Goal: Task Accomplishment & Management: Manage account settings

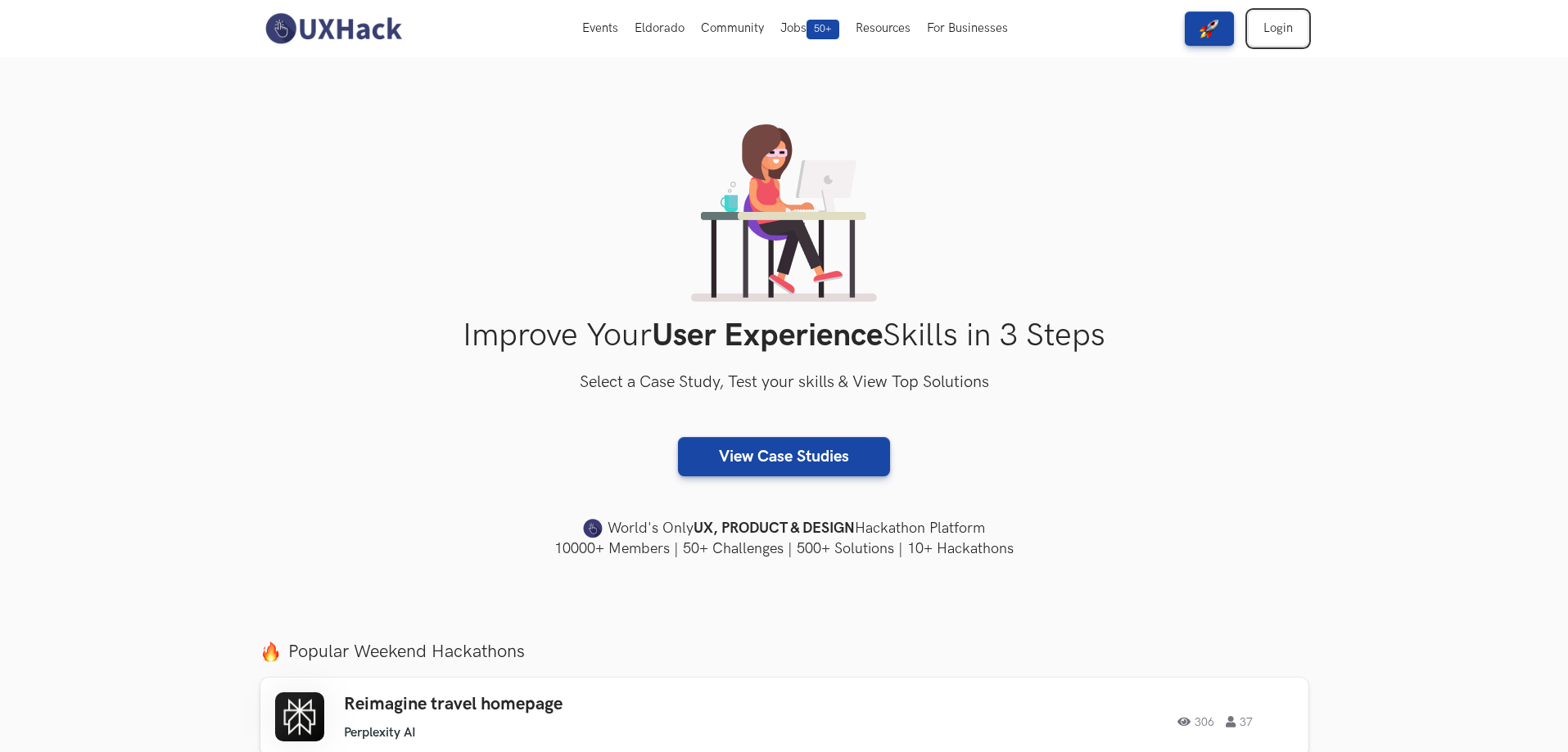
click at [1270, 33] on link "Login" at bounding box center [1277, 28] width 59 height 34
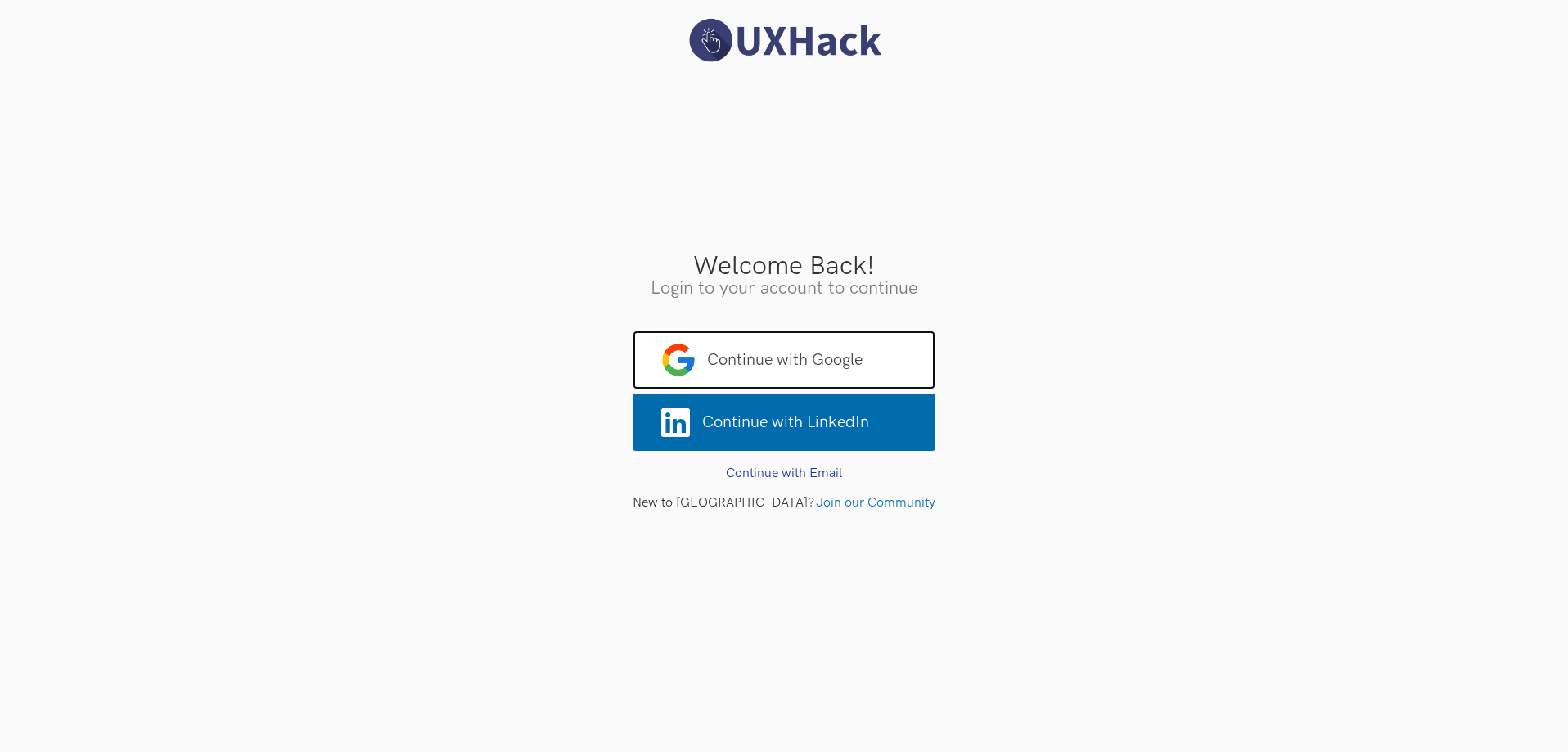
click at [843, 346] on span "Continue with Google" at bounding box center [784, 360] width 303 height 59
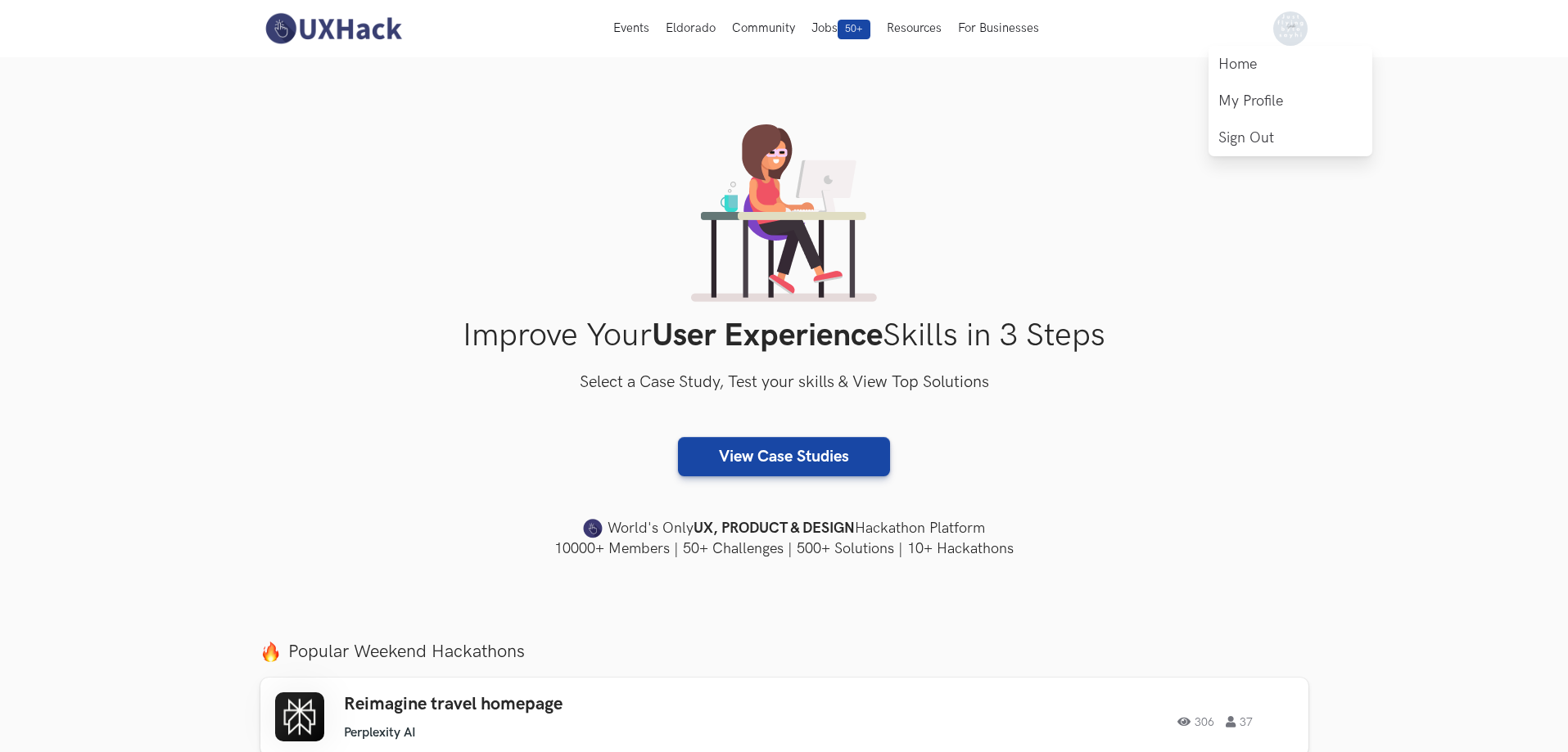
click at [1290, 29] on img at bounding box center [1289, 28] width 34 height 34
click at [1231, 110] on link "My Profile" at bounding box center [1290, 102] width 164 height 37
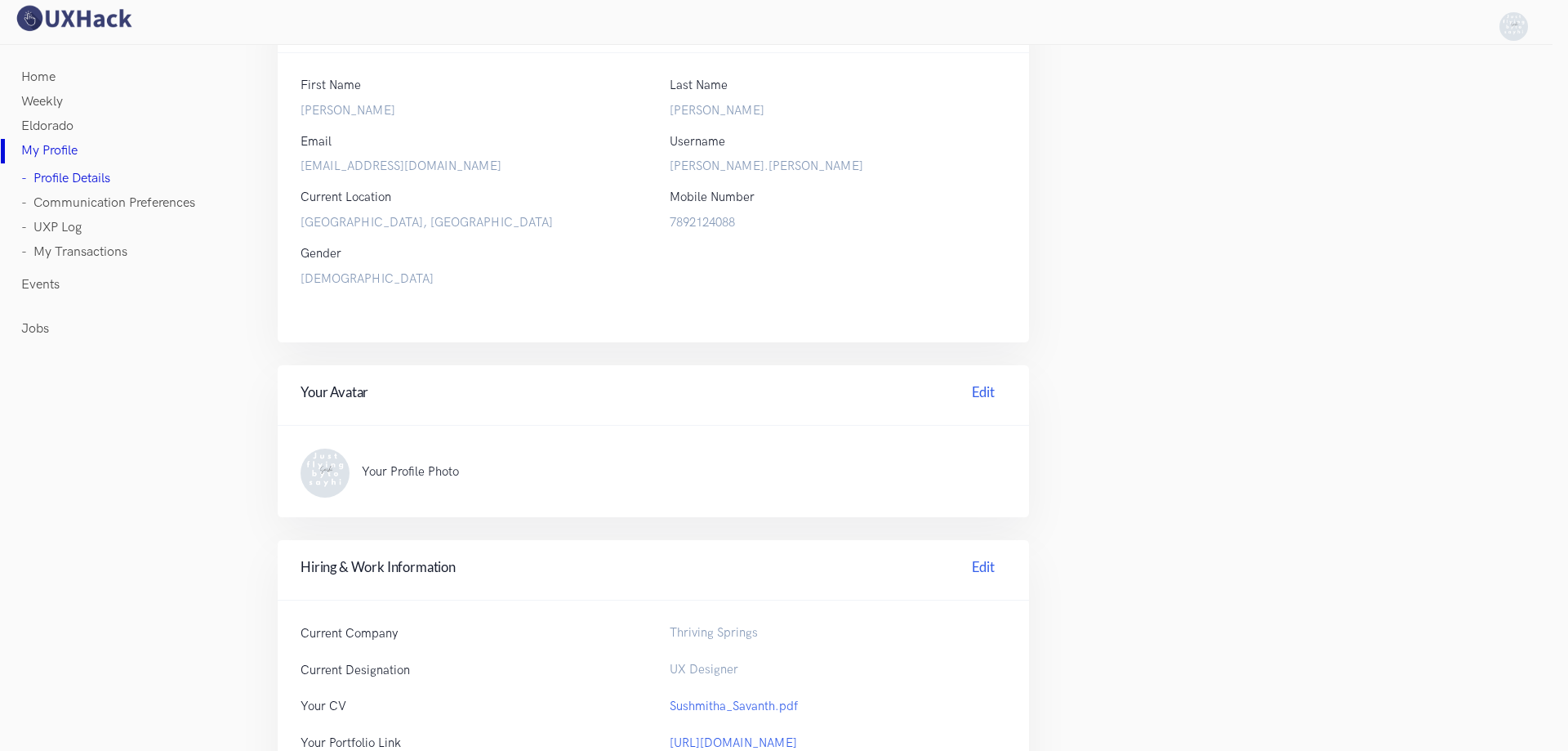
scroll to position [245, 0]
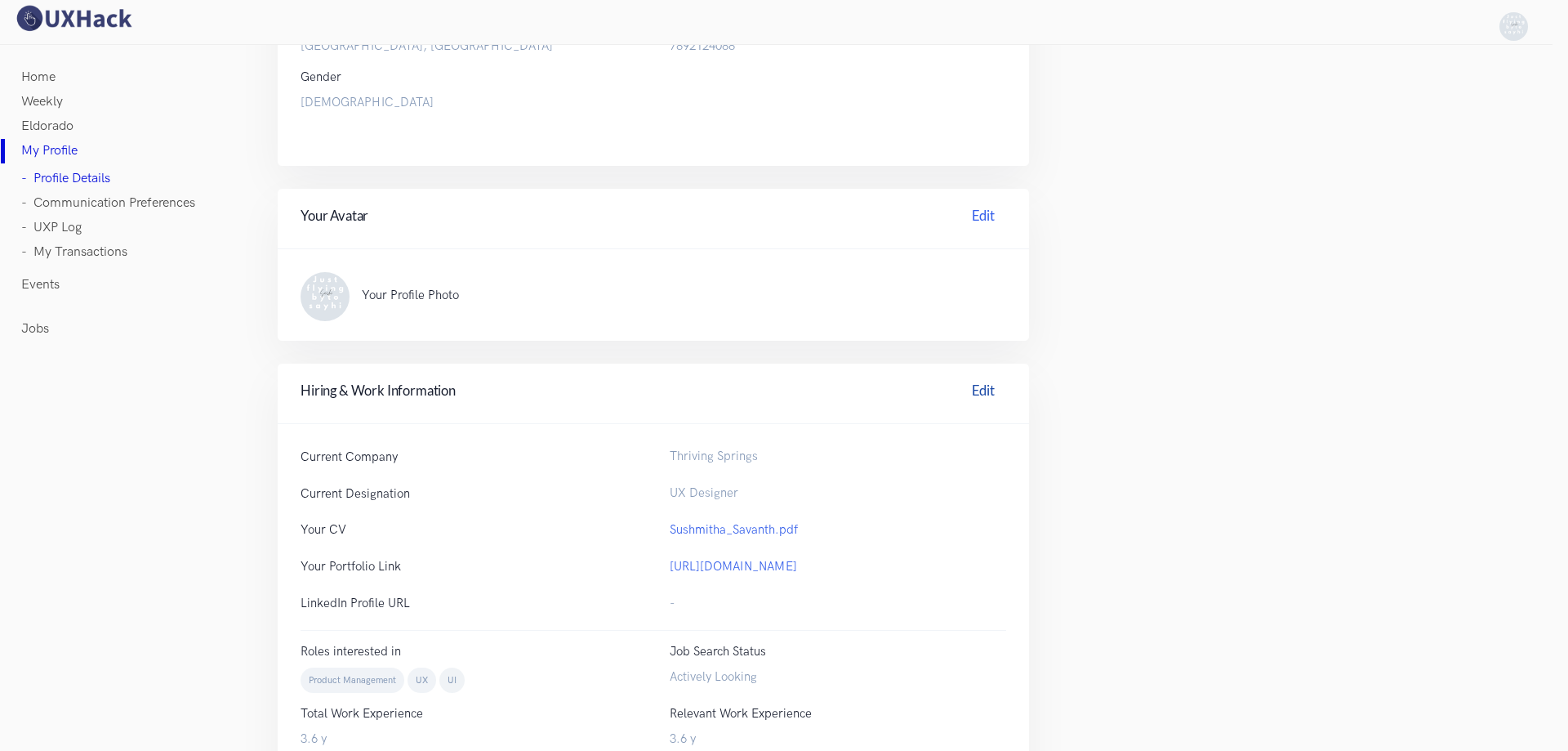
click at [968, 391] on link "Edit" at bounding box center [983, 393] width 46 height 25
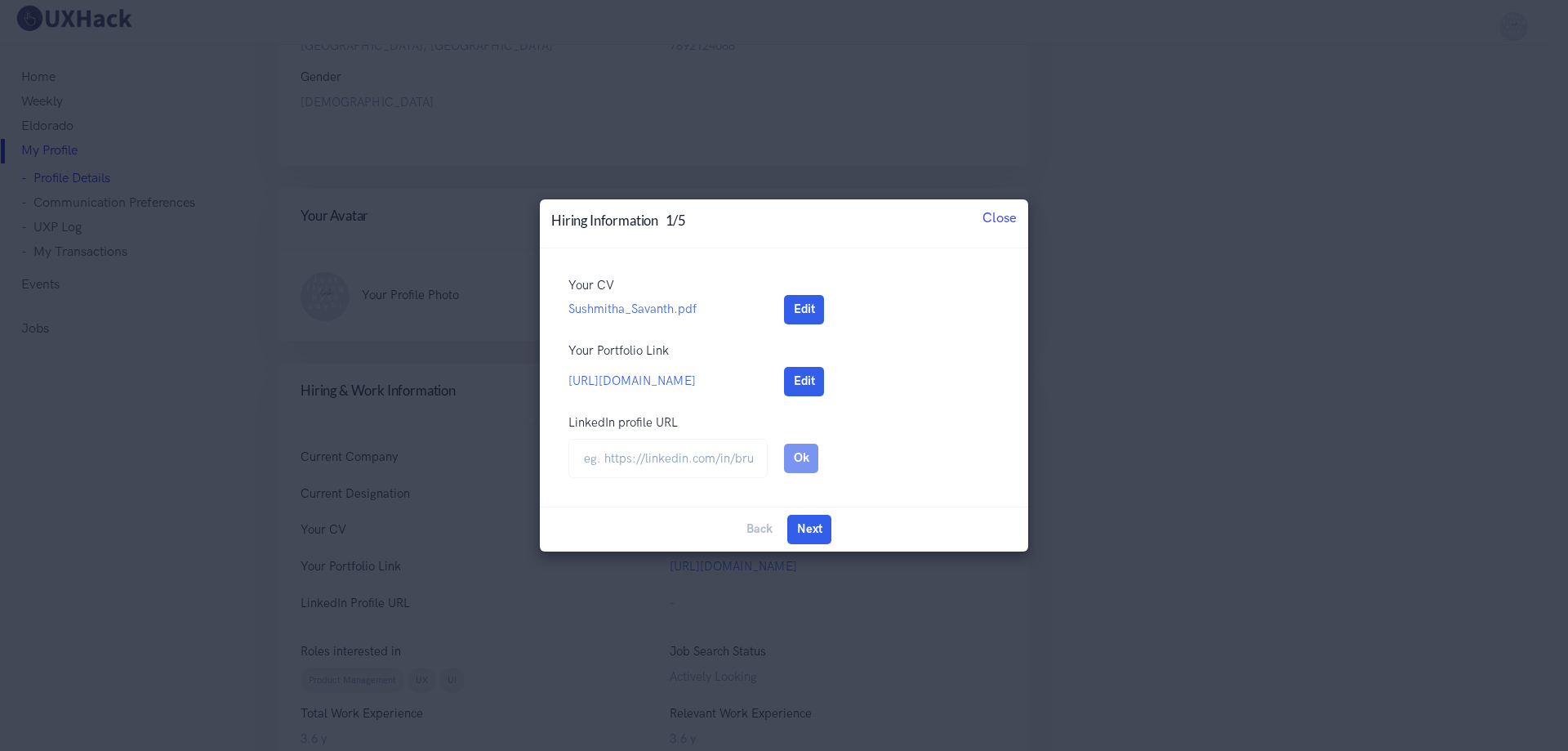
drag, startPoint x: 1017, startPoint y: 218, endPoint x: 939, endPoint y: 298, distance: 111.7
click at [1015, 219] on button "Close" at bounding box center [999, 218] width 57 height 37
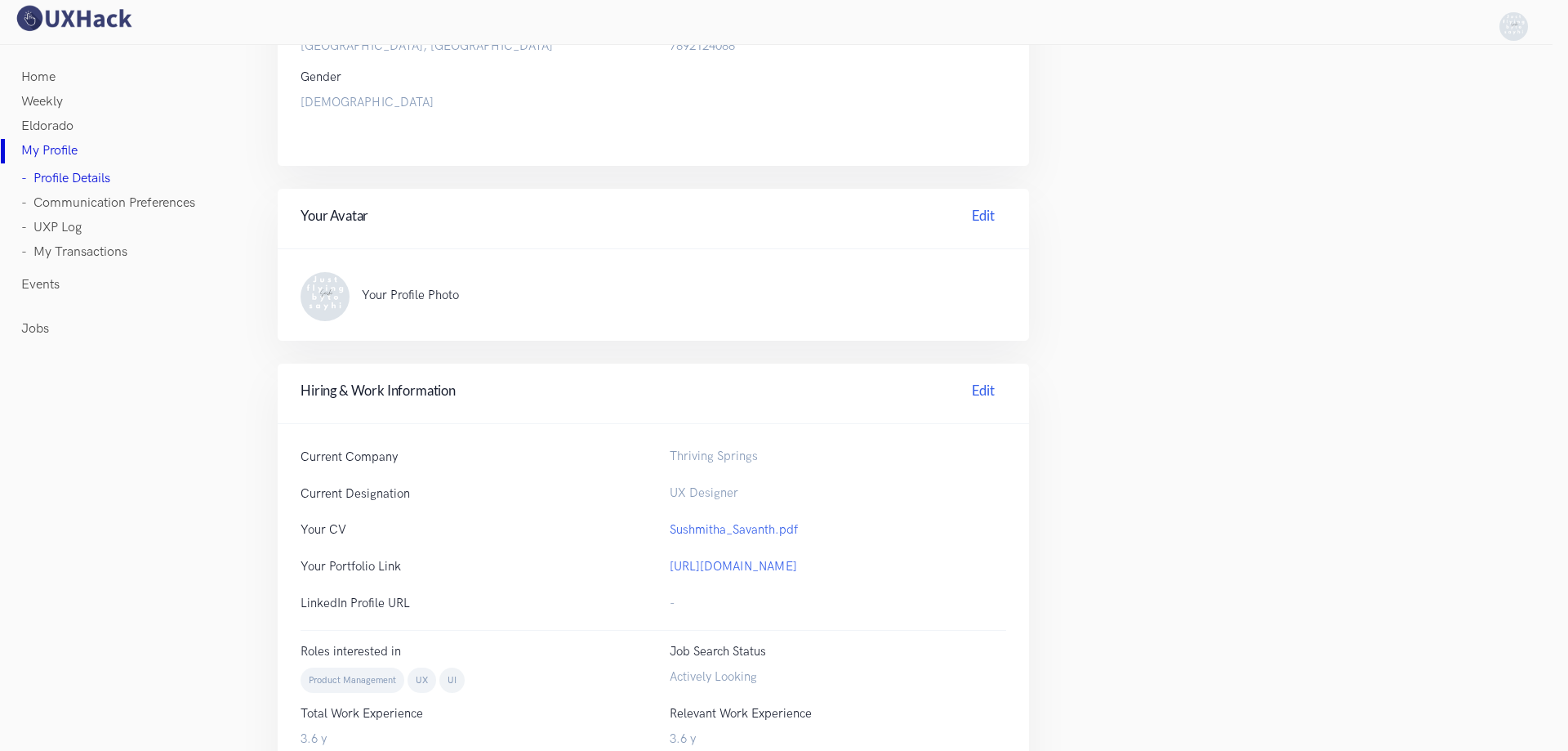
click at [698, 457] on span "Thriving Springs" at bounding box center [713, 456] width 88 height 14
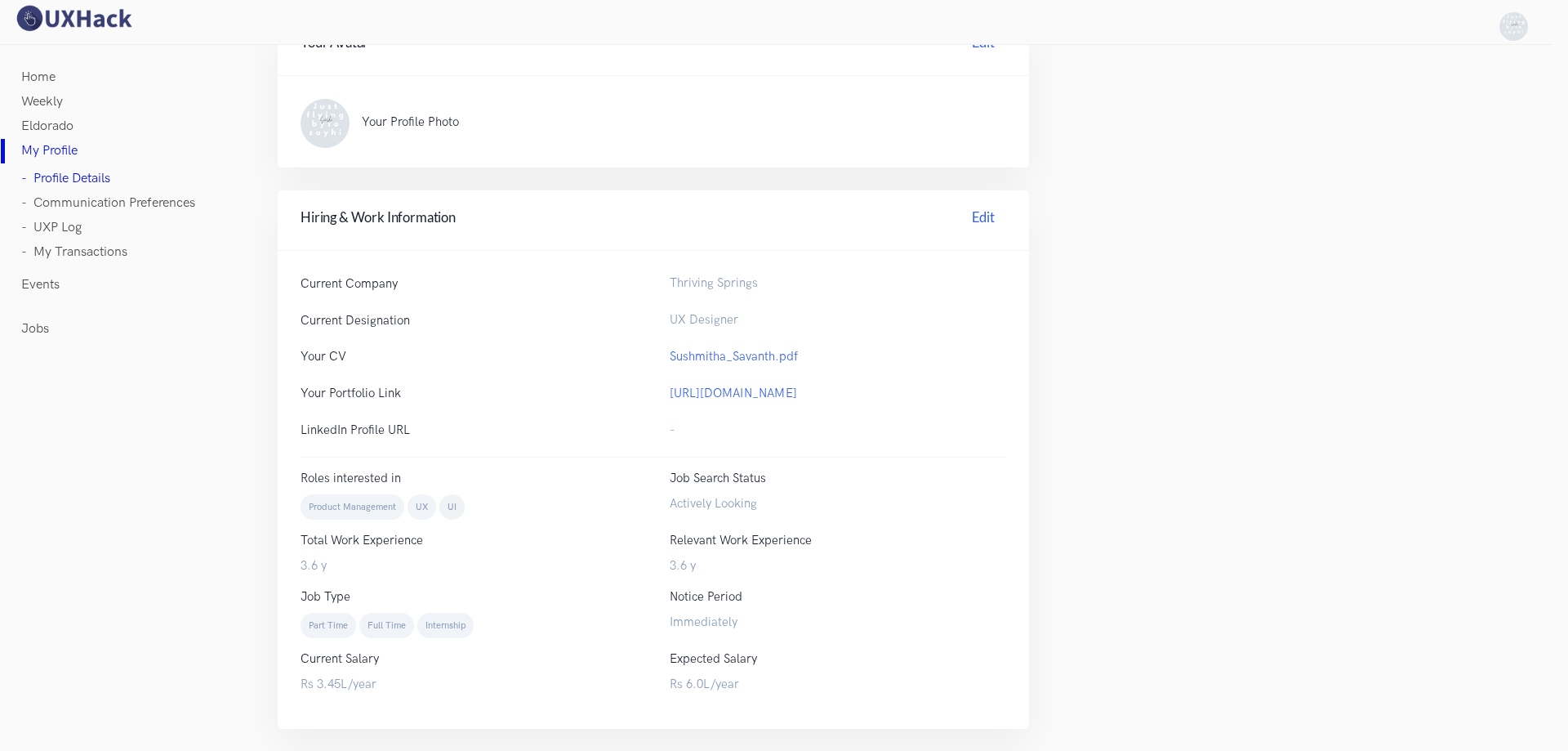
scroll to position [419, 0]
click at [349, 285] on p "Current Company" at bounding box center [469, 283] width 337 height 17
click at [726, 282] on span "Thriving Springs" at bounding box center [713, 282] width 88 height 14
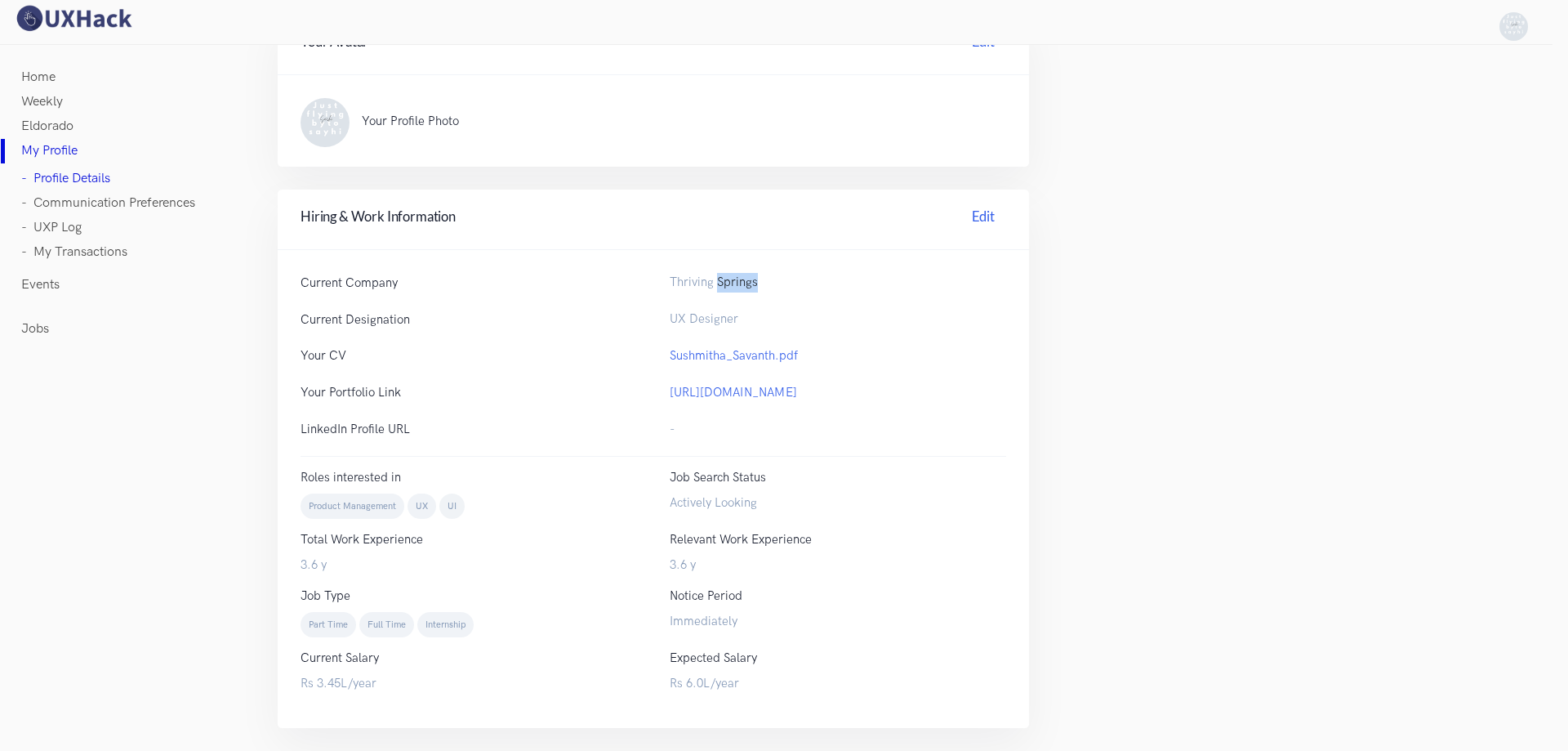
click at [726, 282] on span "Thriving Springs" at bounding box center [713, 282] width 88 height 14
click at [727, 282] on span "Thriving Springs" at bounding box center [713, 282] width 88 height 14
click at [34, 201] on link "- Communication Preferences" at bounding box center [108, 203] width 174 height 24
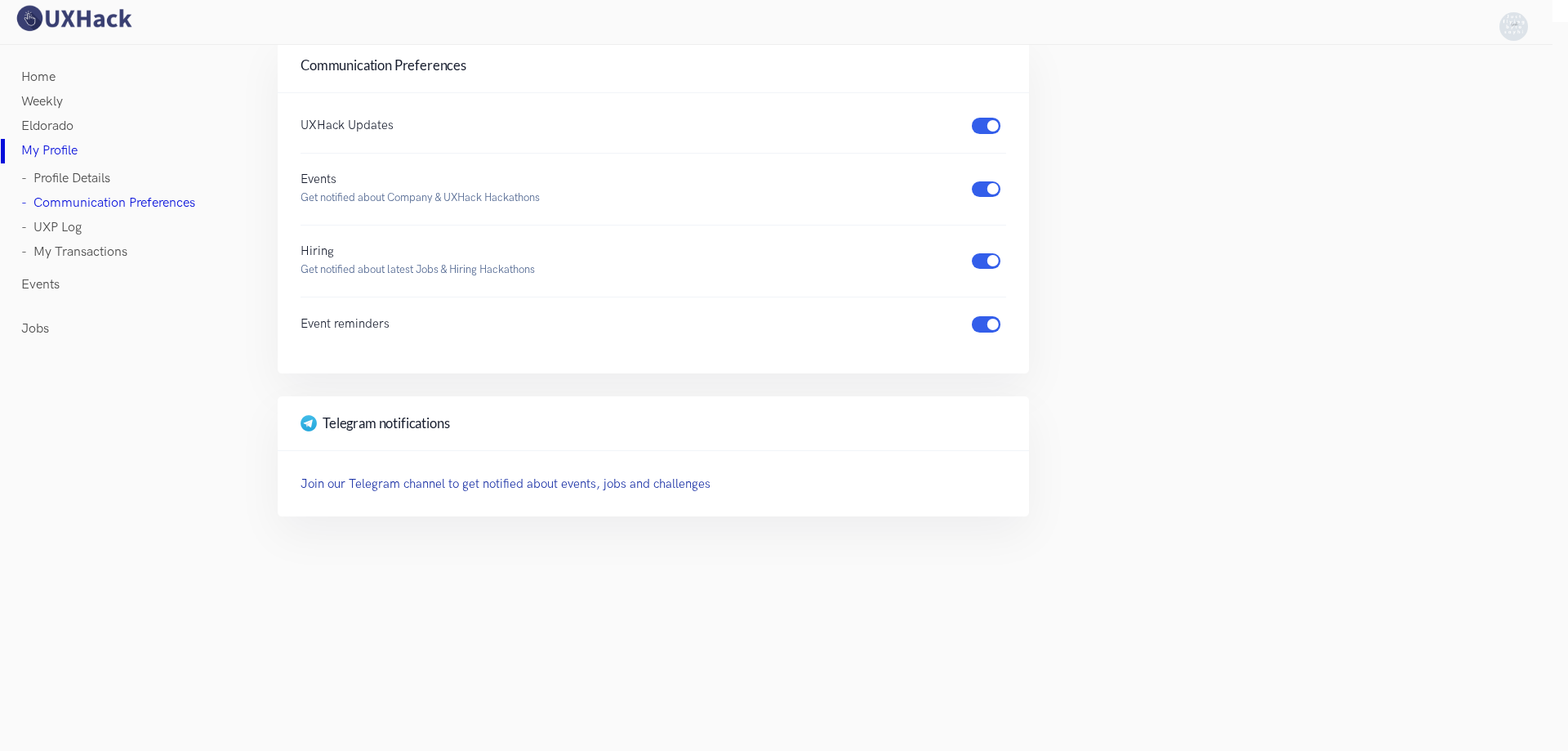
scroll to position [2, 0]
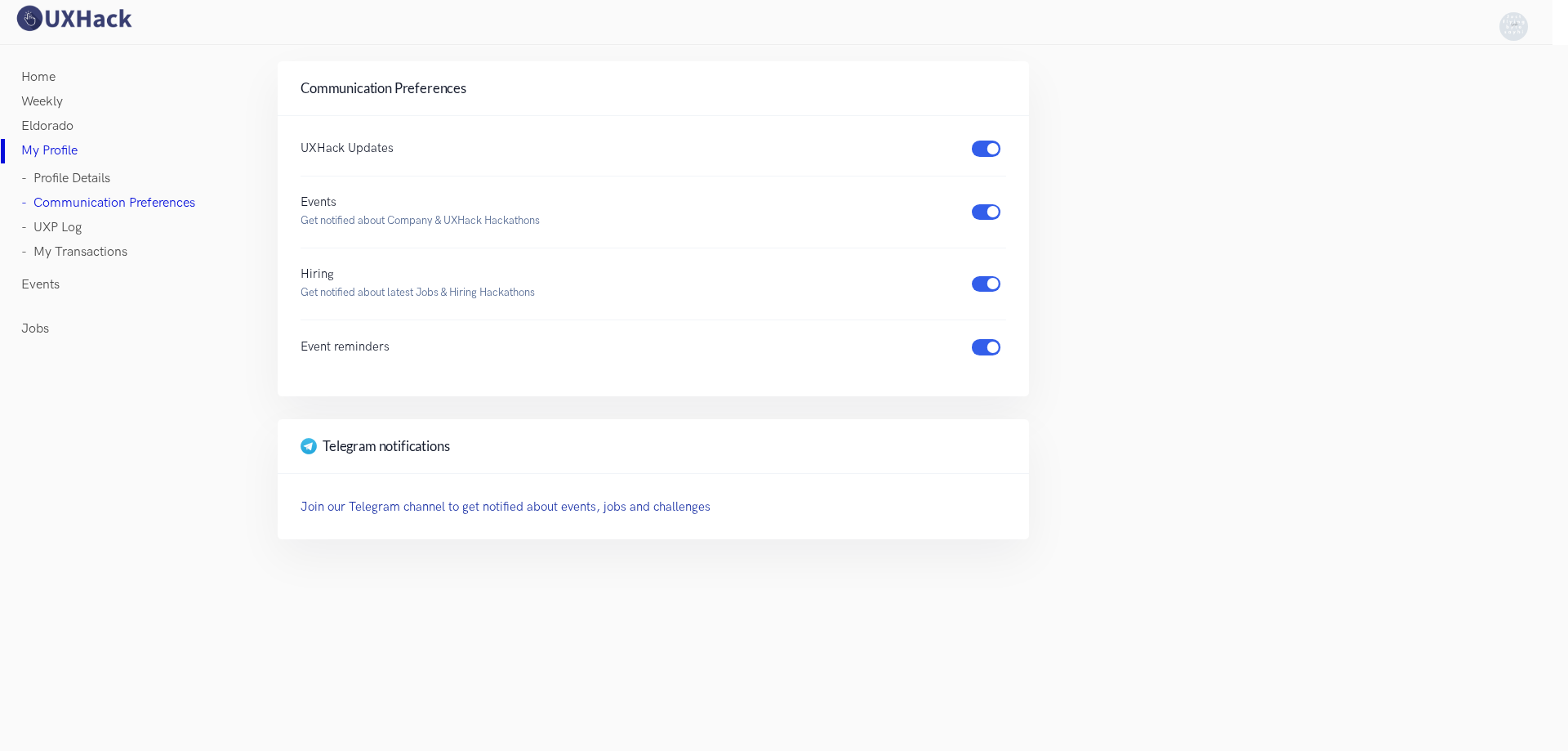
click at [69, 235] on link "- UXP Log" at bounding box center [51, 228] width 60 height 24
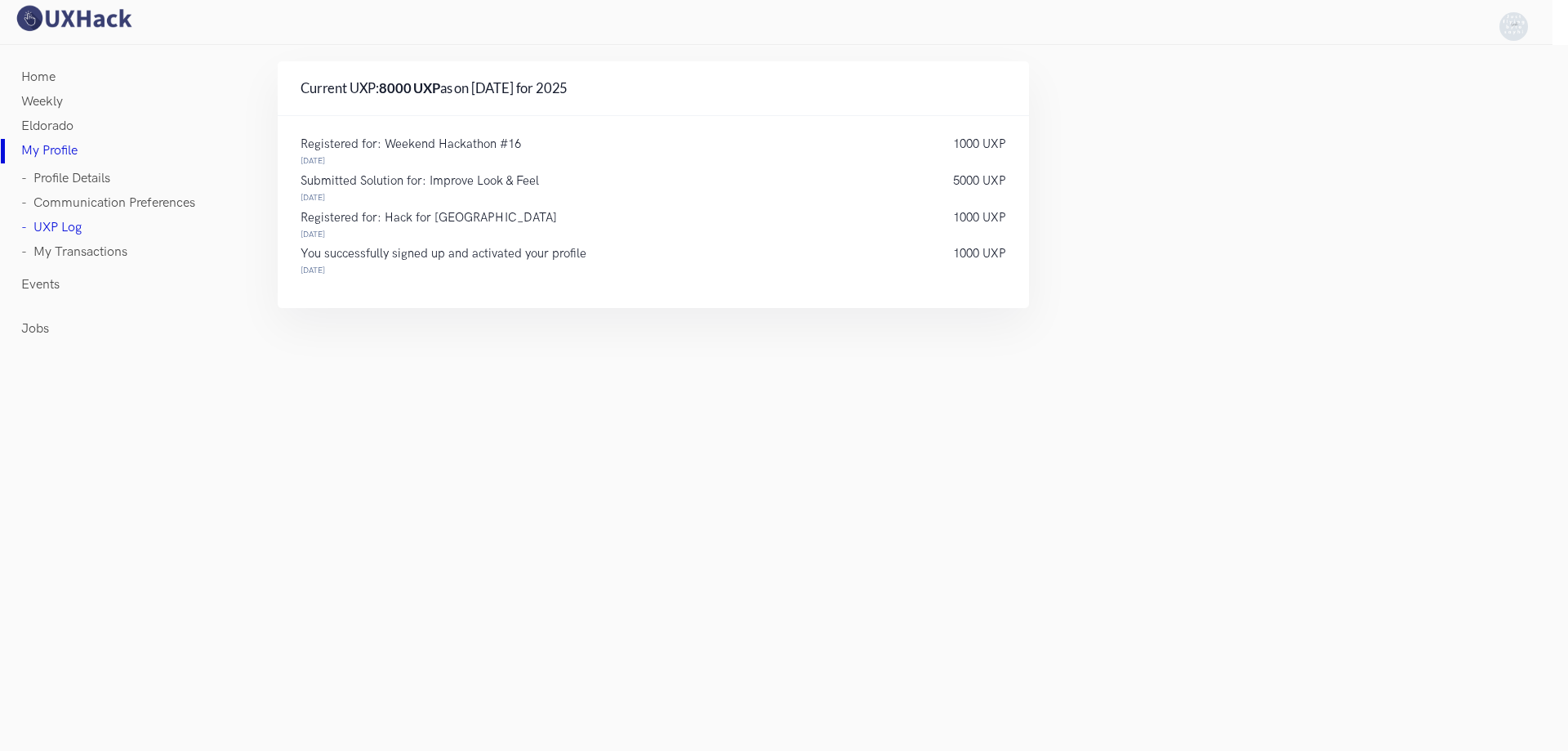
click at [77, 253] on link "- My Transactions" at bounding box center [74, 252] width 106 height 24
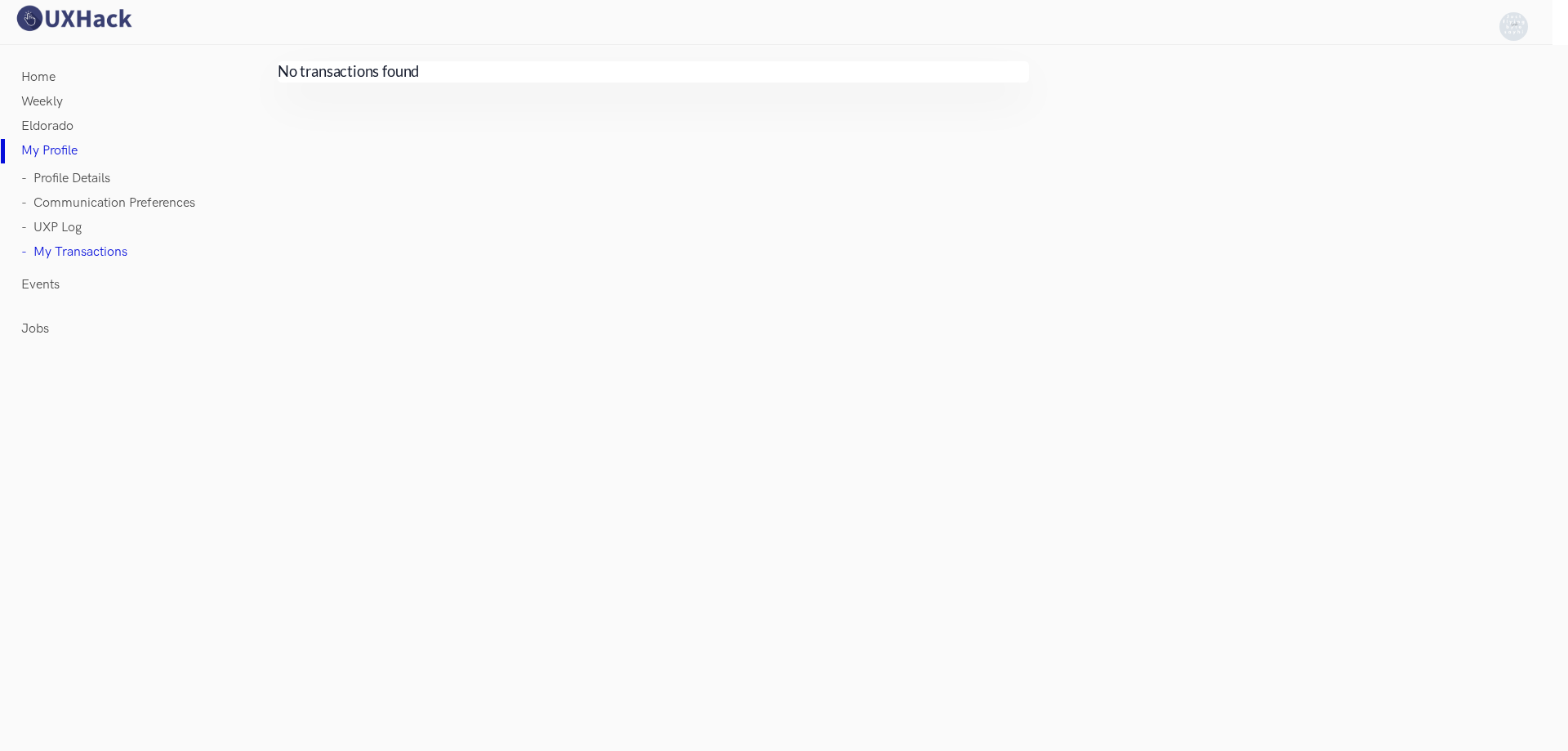
click at [52, 125] on link "Eldorado" at bounding box center [47, 127] width 52 height 24
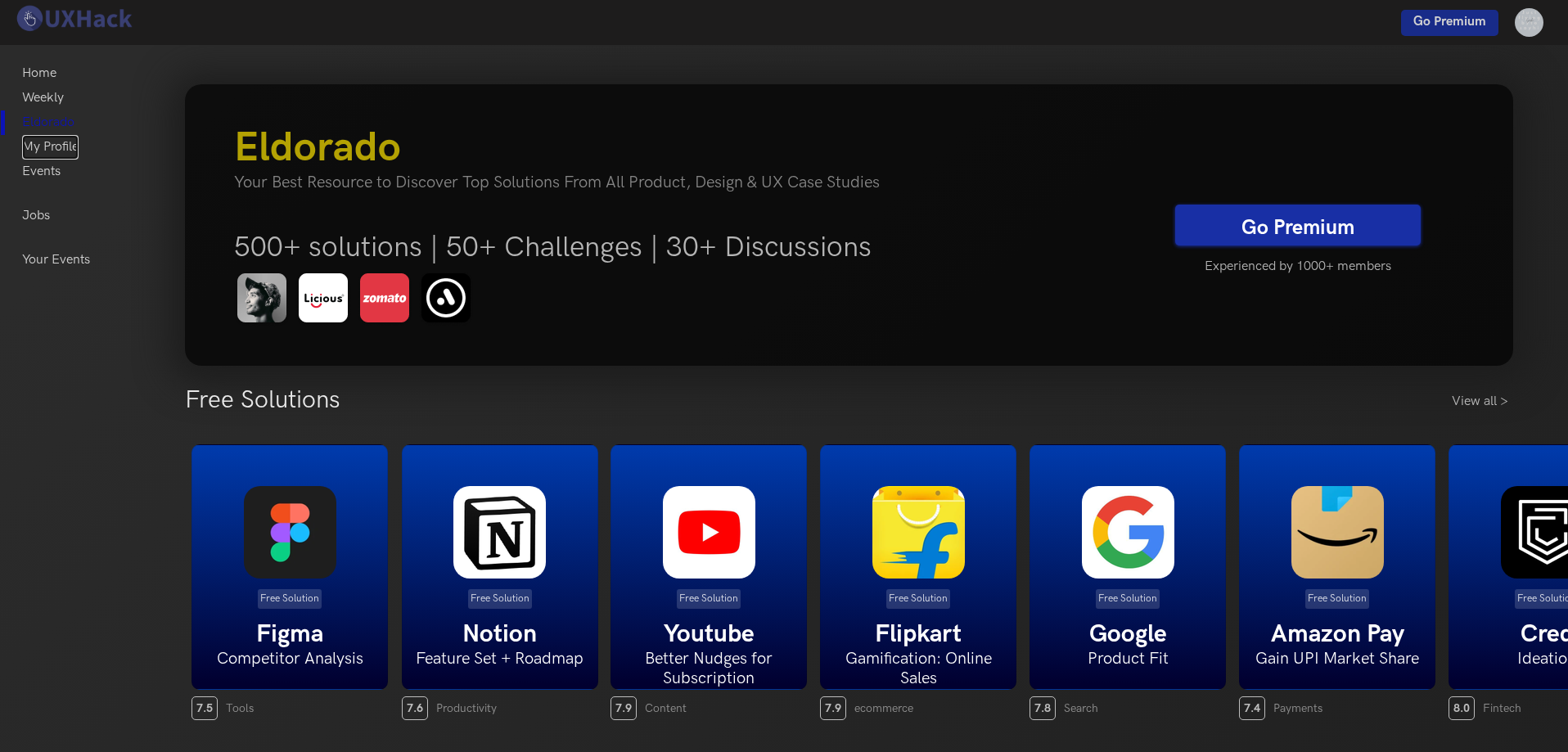
click at [67, 144] on link "My Profile" at bounding box center [50, 147] width 57 height 24
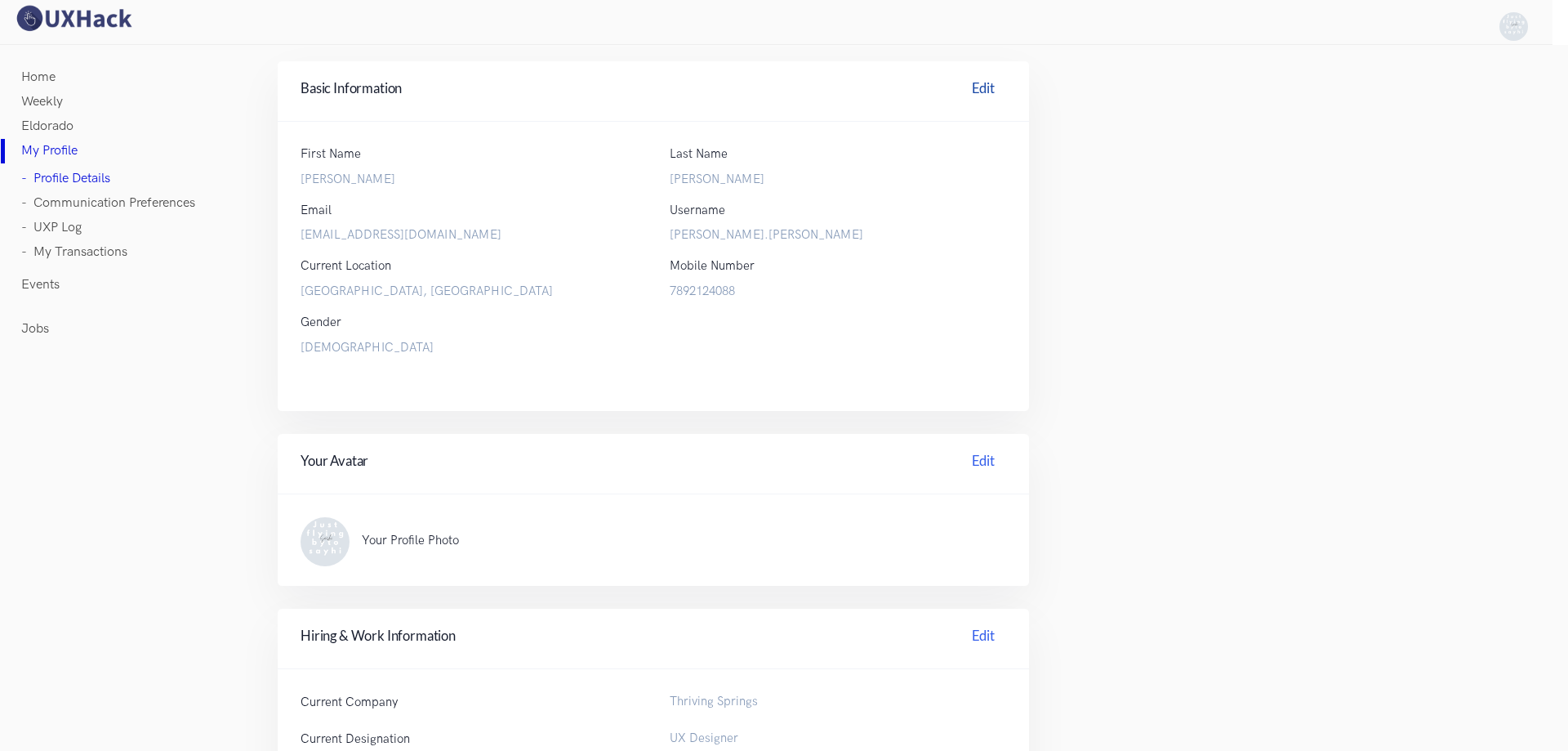
click at [983, 85] on link "Edit" at bounding box center [983, 90] width 46 height 25
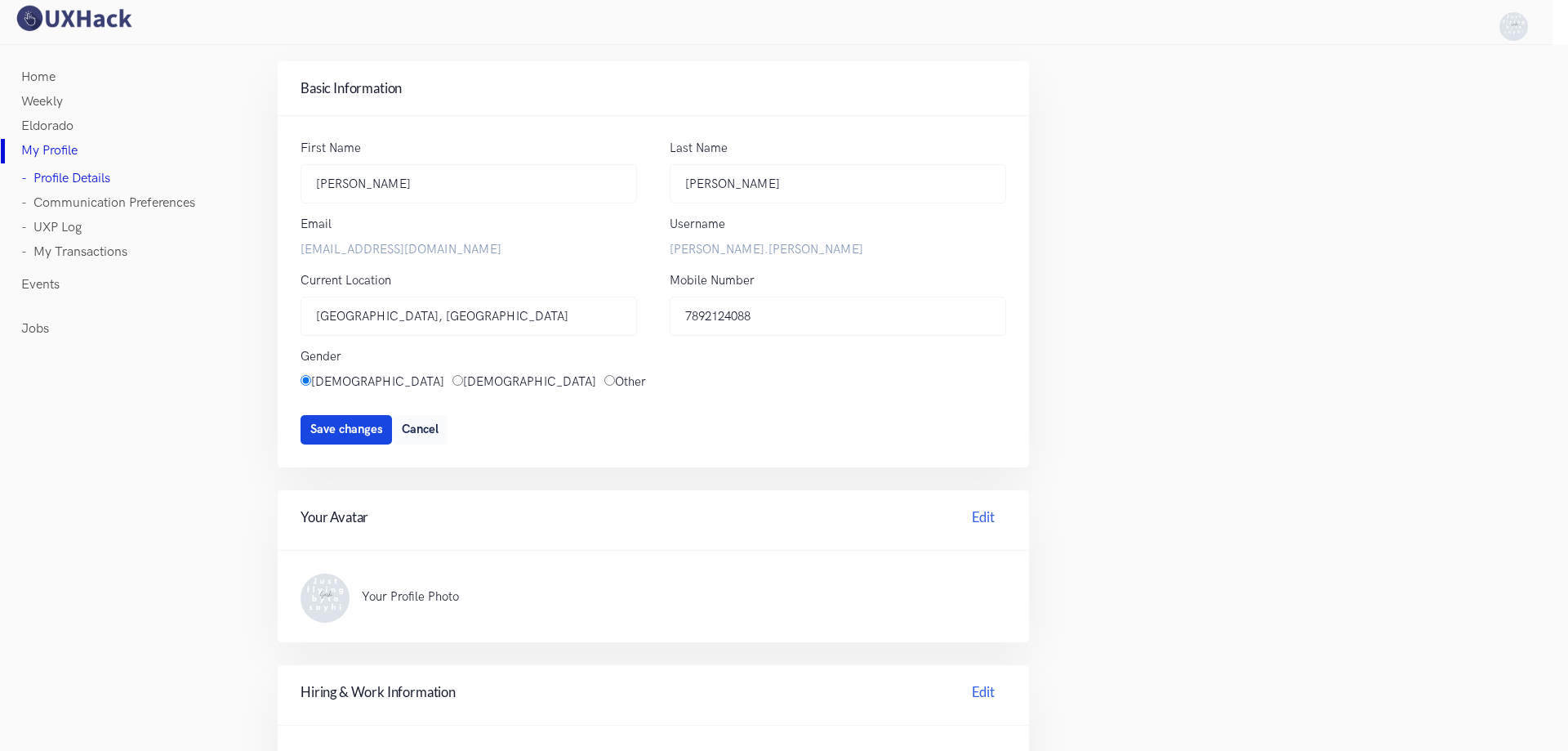
click at [350, 434] on span "Save changes" at bounding box center [347, 429] width 73 height 14
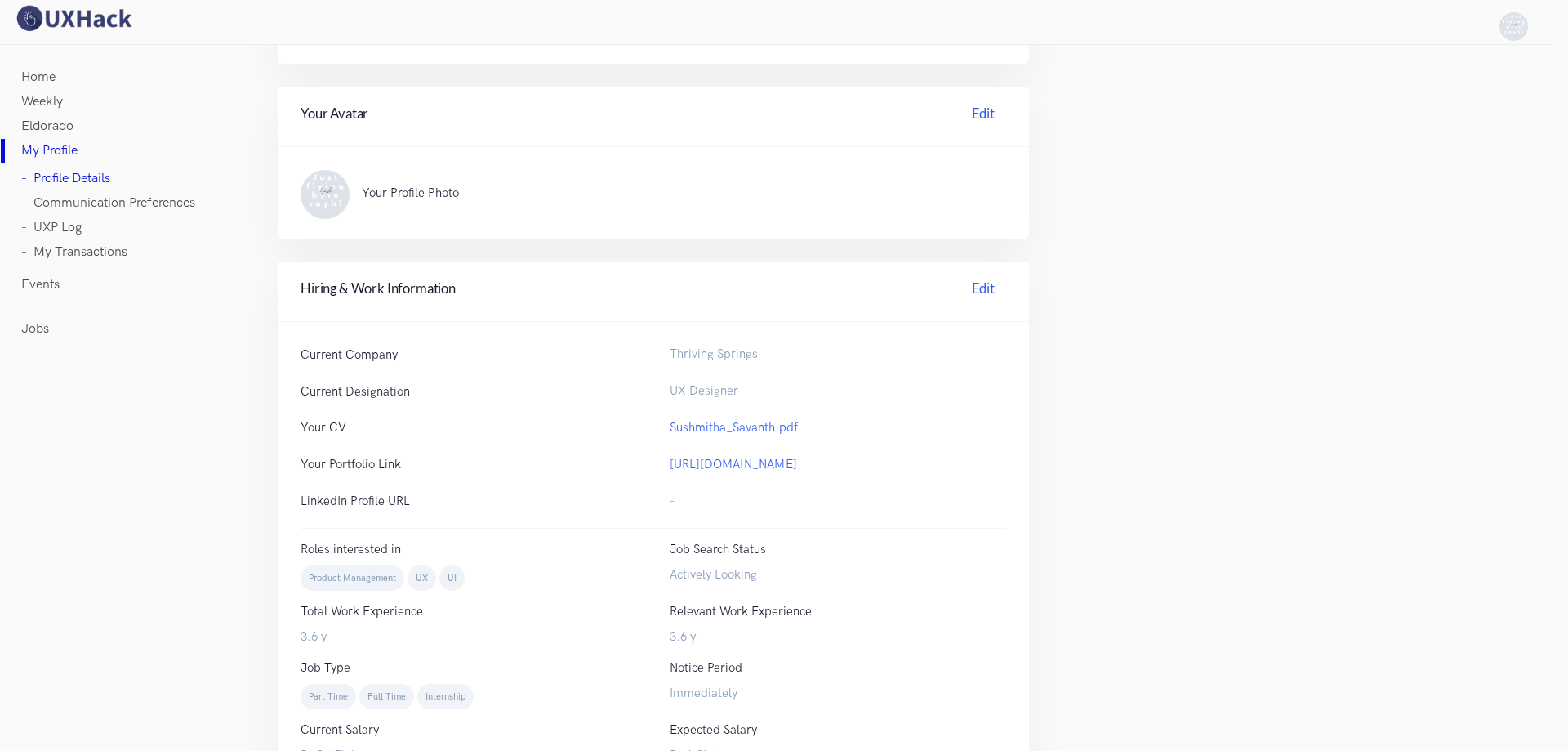
scroll to position [476, 0]
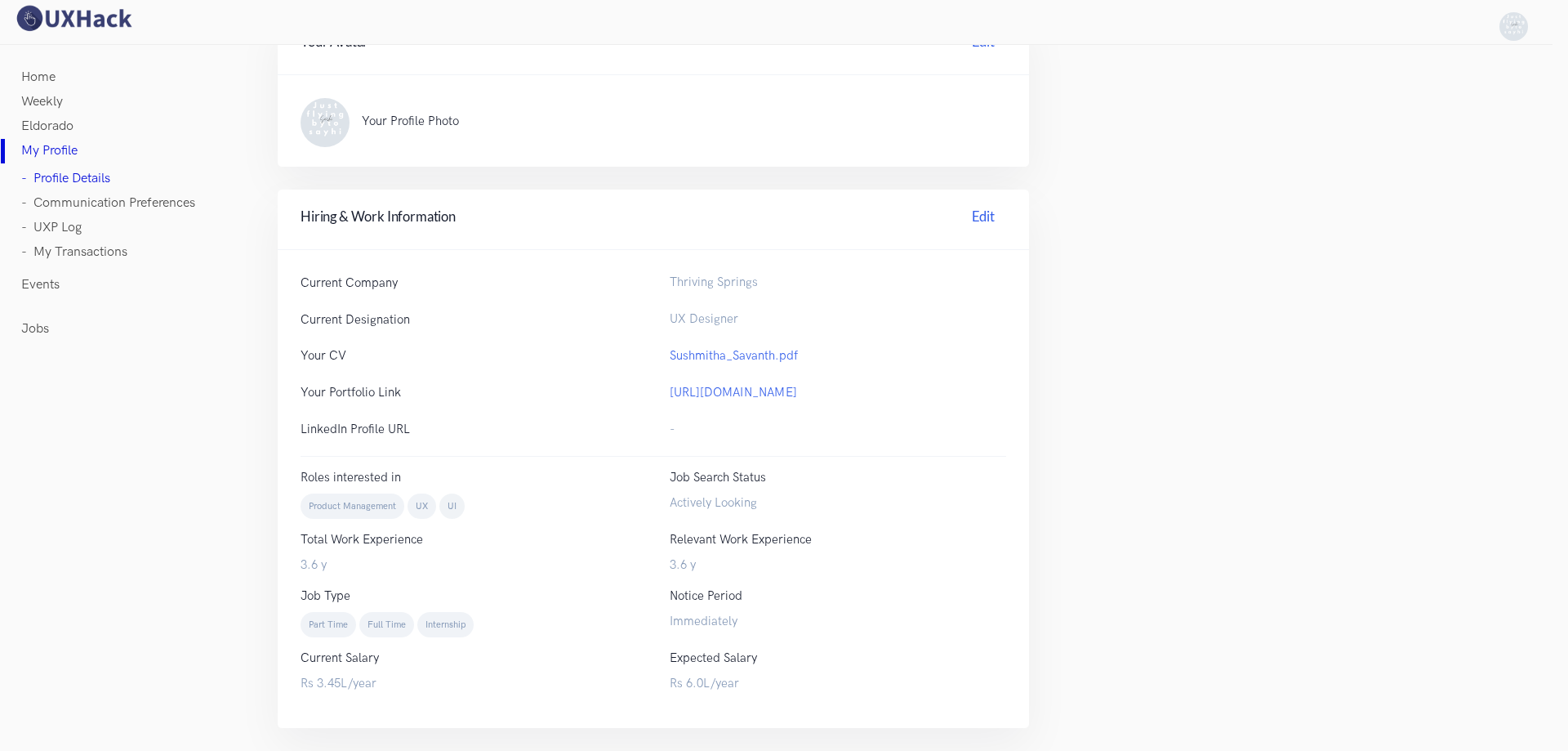
click at [374, 504] on span "Product Management" at bounding box center [352, 505] width 104 height 25
click at [968, 214] on link "Edit" at bounding box center [983, 219] width 46 height 25
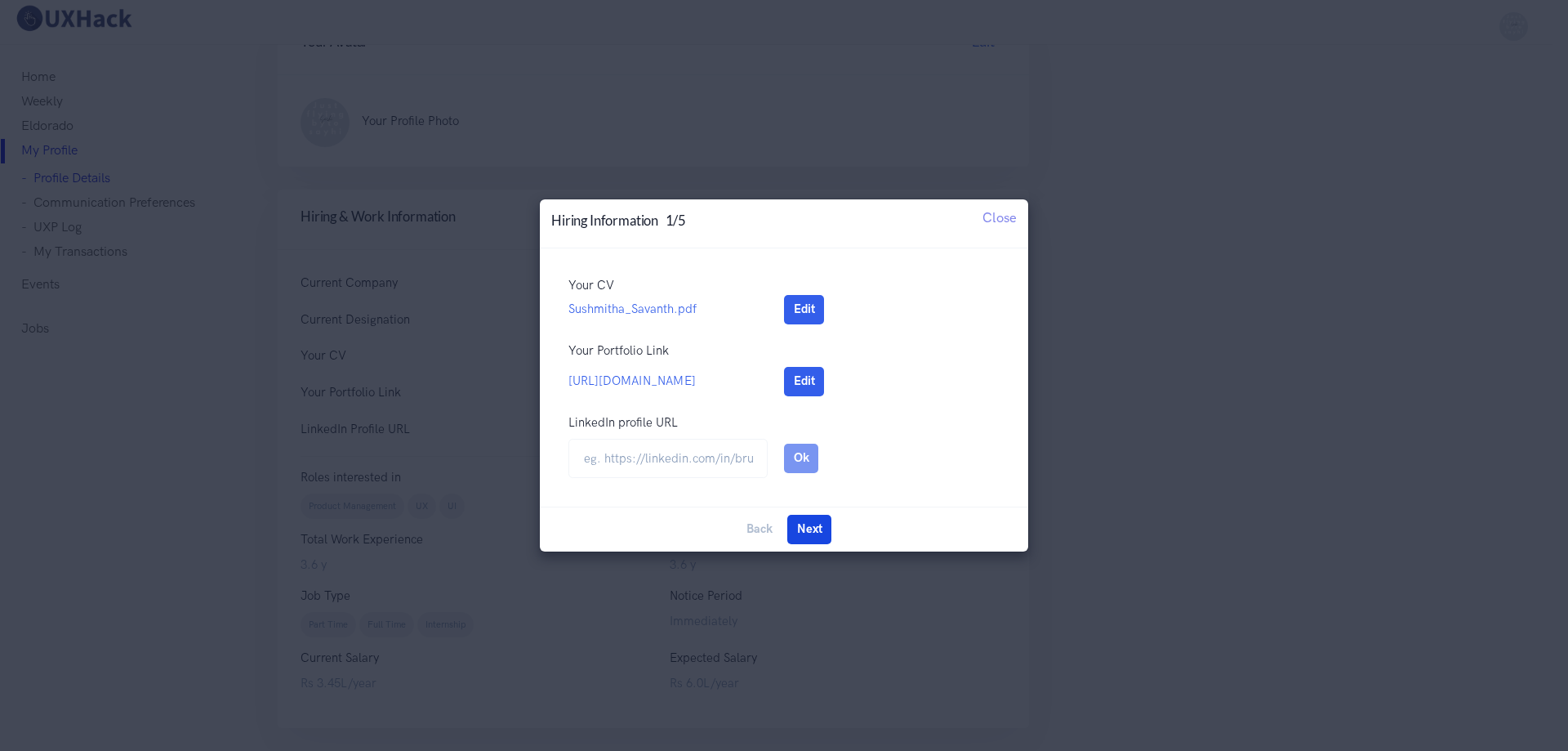
click at [797, 534] on button "Next" at bounding box center [808, 530] width 44 height 30
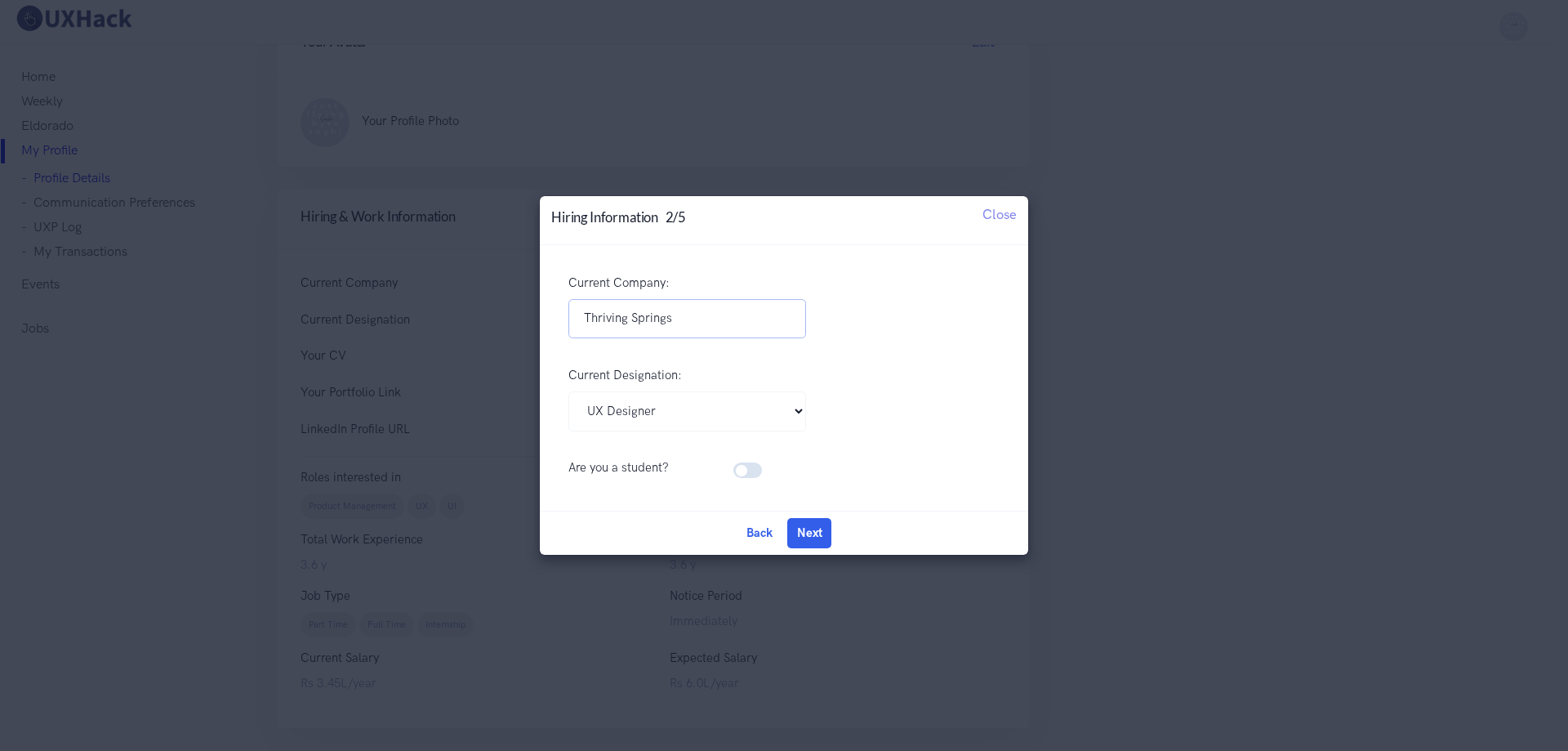
click at [659, 321] on input "Thriving Springs" at bounding box center [687, 318] width 238 height 40
type input "Prolifics"
click at [720, 421] on select "Pick Your Designation Associate Product Manager Product Designer Product Manage…" at bounding box center [687, 411] width 238 height 40
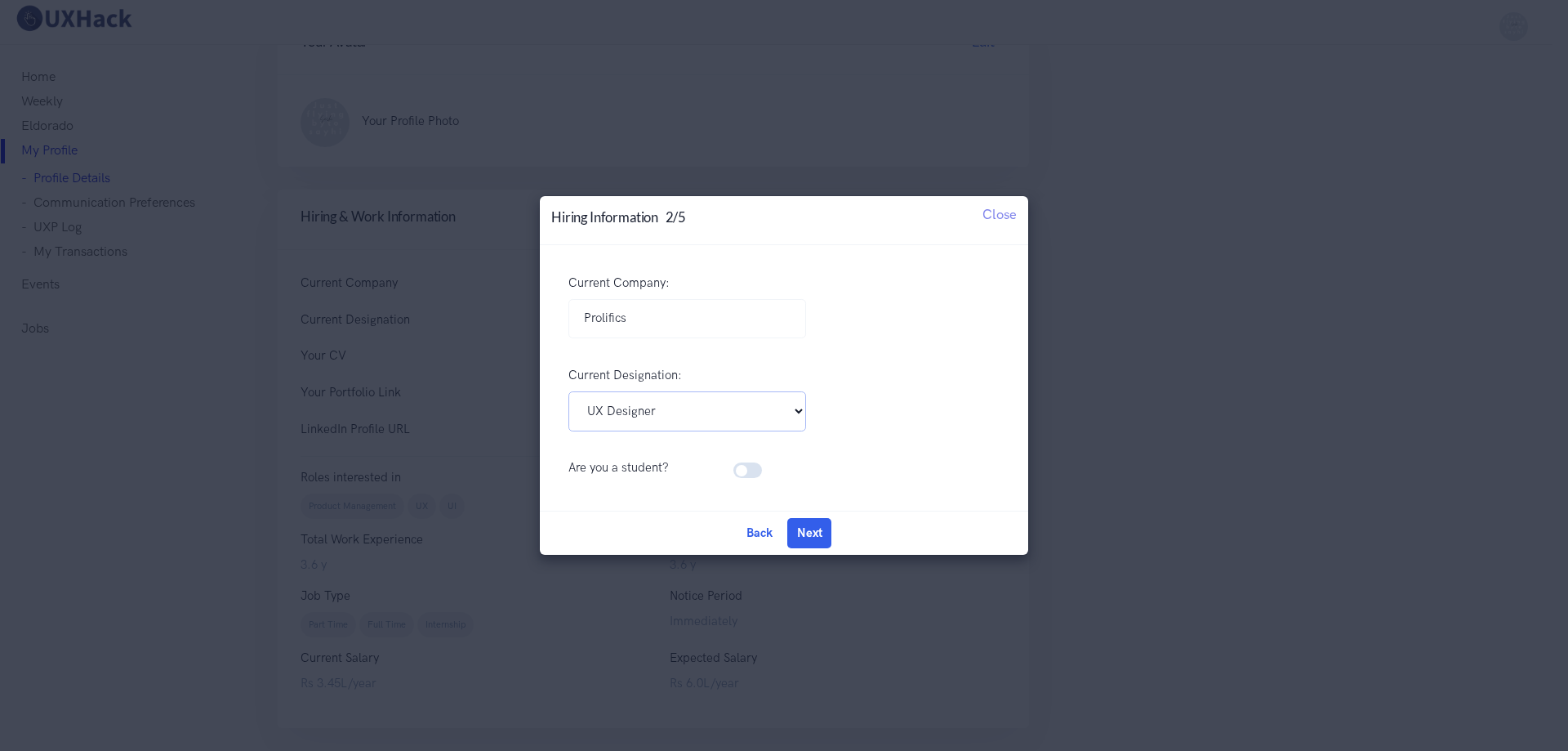
select select "Senior UX Designer"
click at [568, 392] on select "Pick Your Designation Associate Product Manager Product Designer Product Manage…" at bounding box center [687, 411] width 238 height 40
click at [810, 531] on button "Next" at bounding box center [808, 533] width 44 height 30
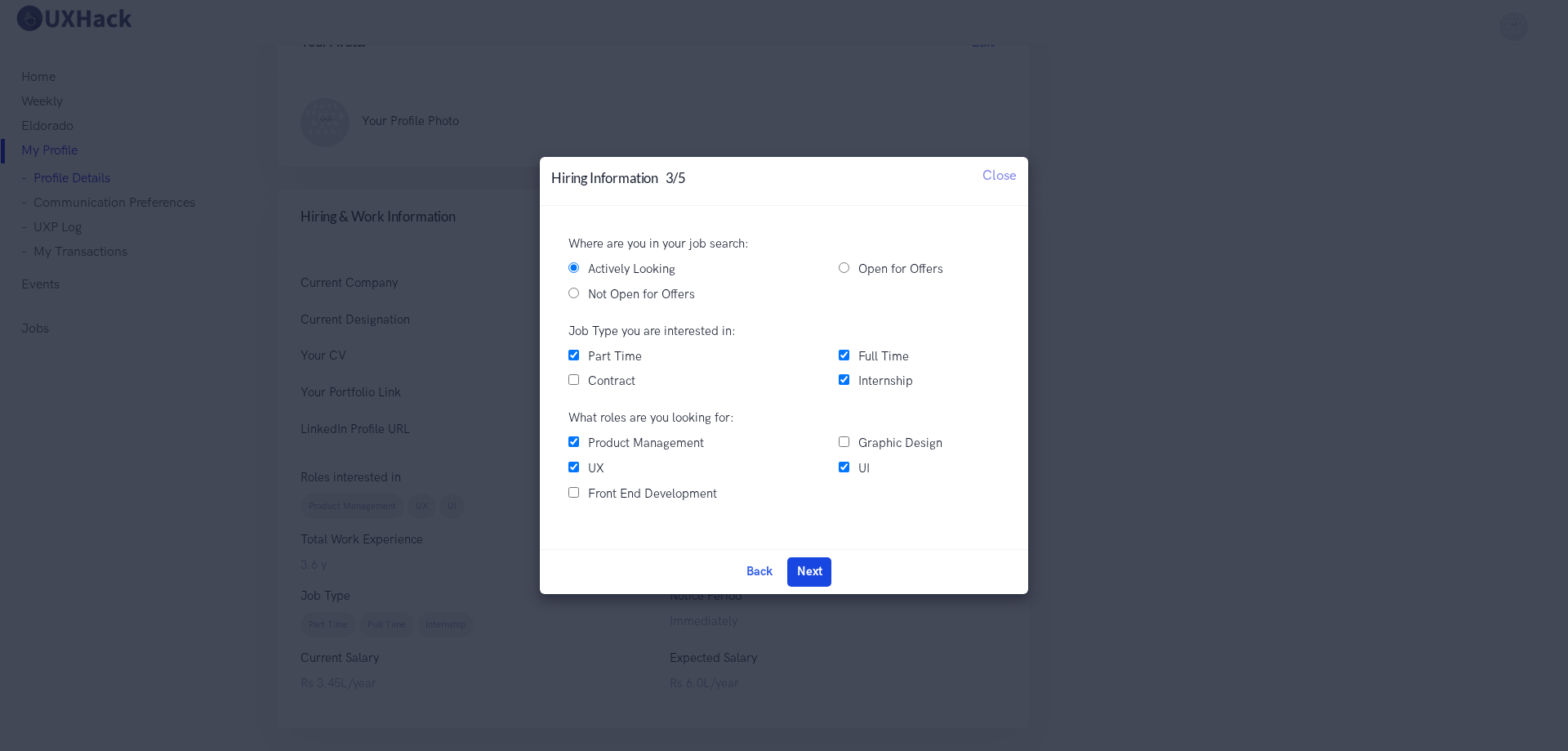
click at [808, 574] on button "Next" at bounding box center [808, 572] width 44 height 30
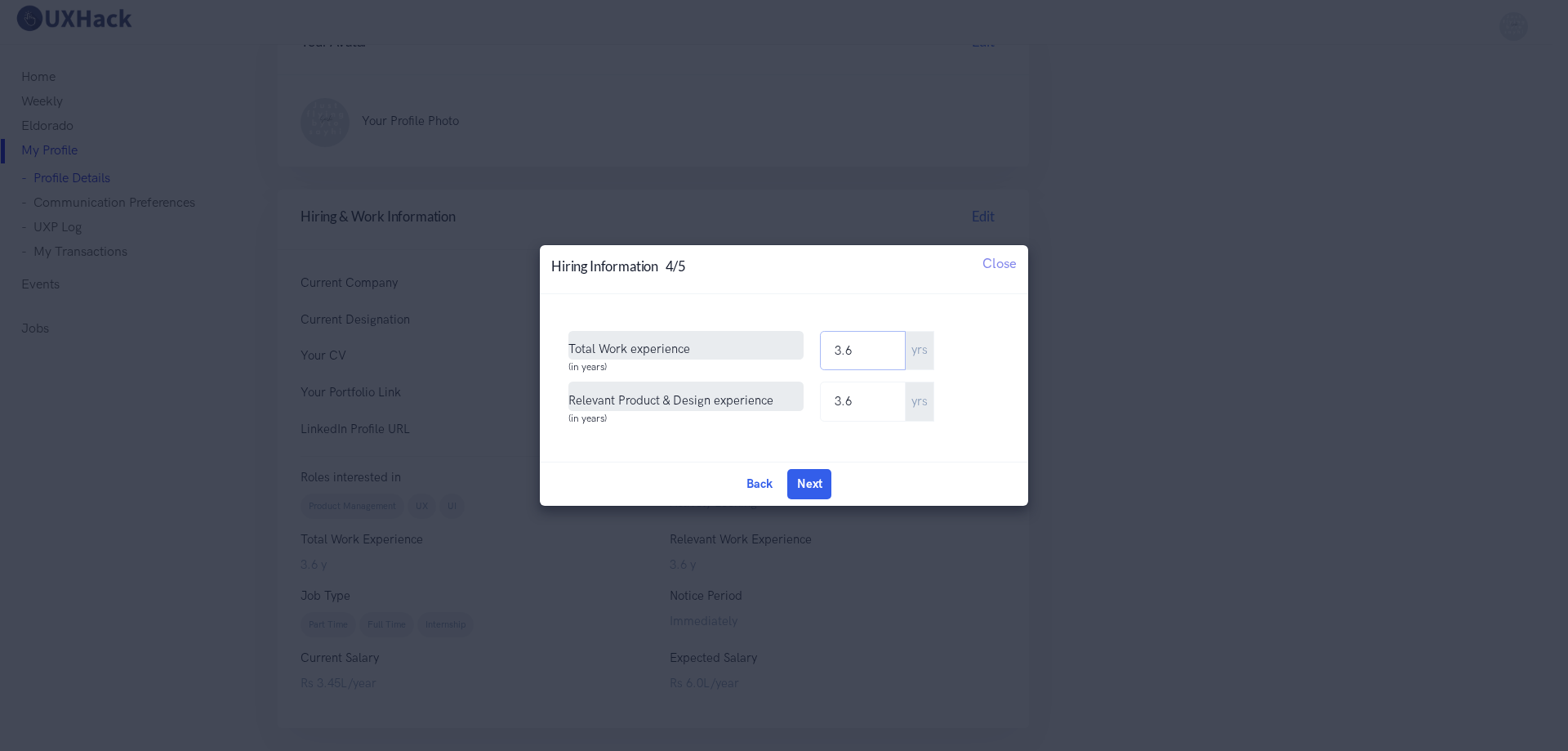
click at [876, 358] on input "3.6" at bounding box center [863, 351] width 86 height 40
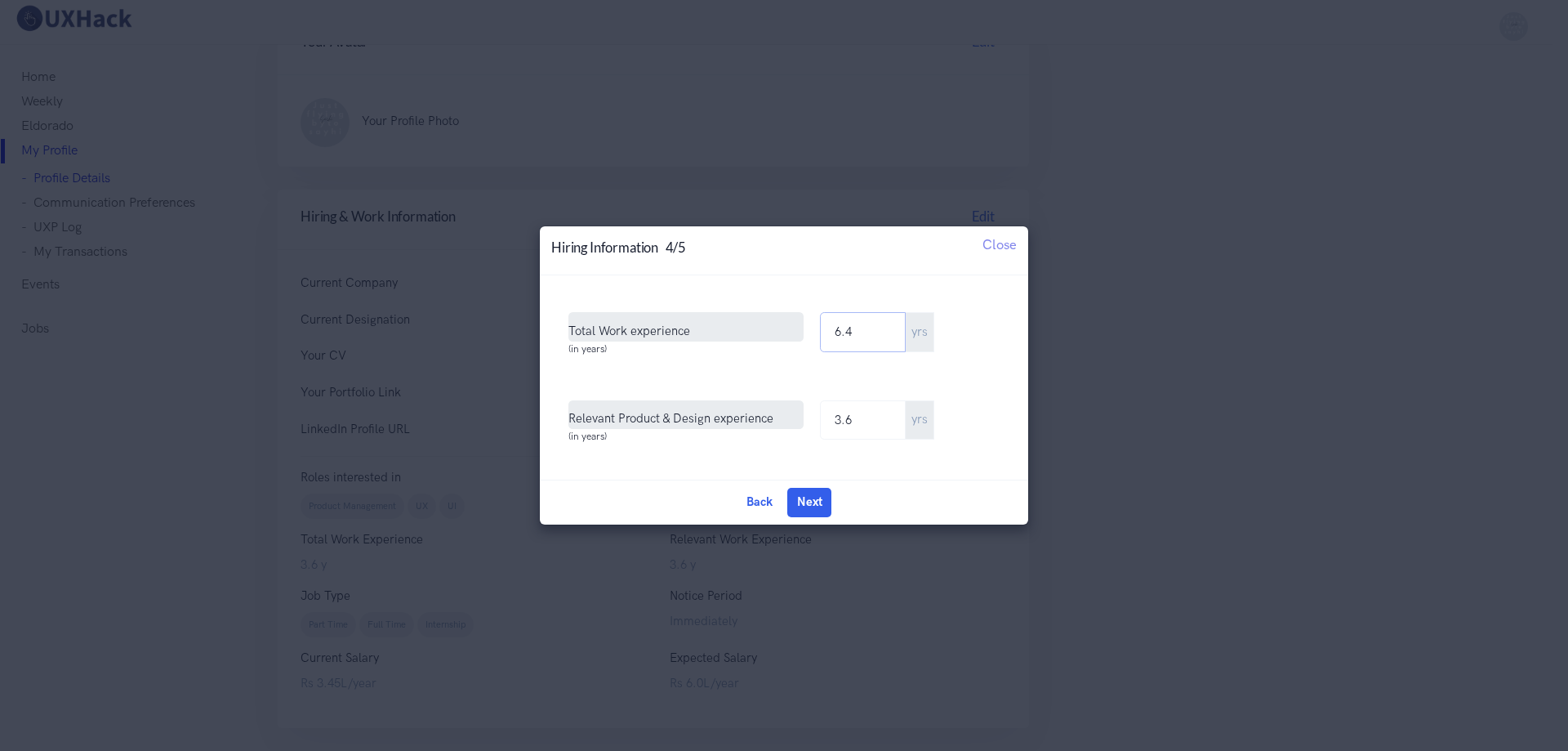
type input "6.4"
drag, startPoint x: 887, startPoint y: 427, endPoint x: 747, endPoint y: 425, distance: 140.0
click at [747, 425] on div "Relevant Product & Design experience (in years) 3.6 yrs" at bounding box center [784, 425] width 464 height 51
type input "6.4"
drag, startPoint x: 834, startPoint y: 485, endPoint x: 823, endPoint y: 489, distance: 11.7
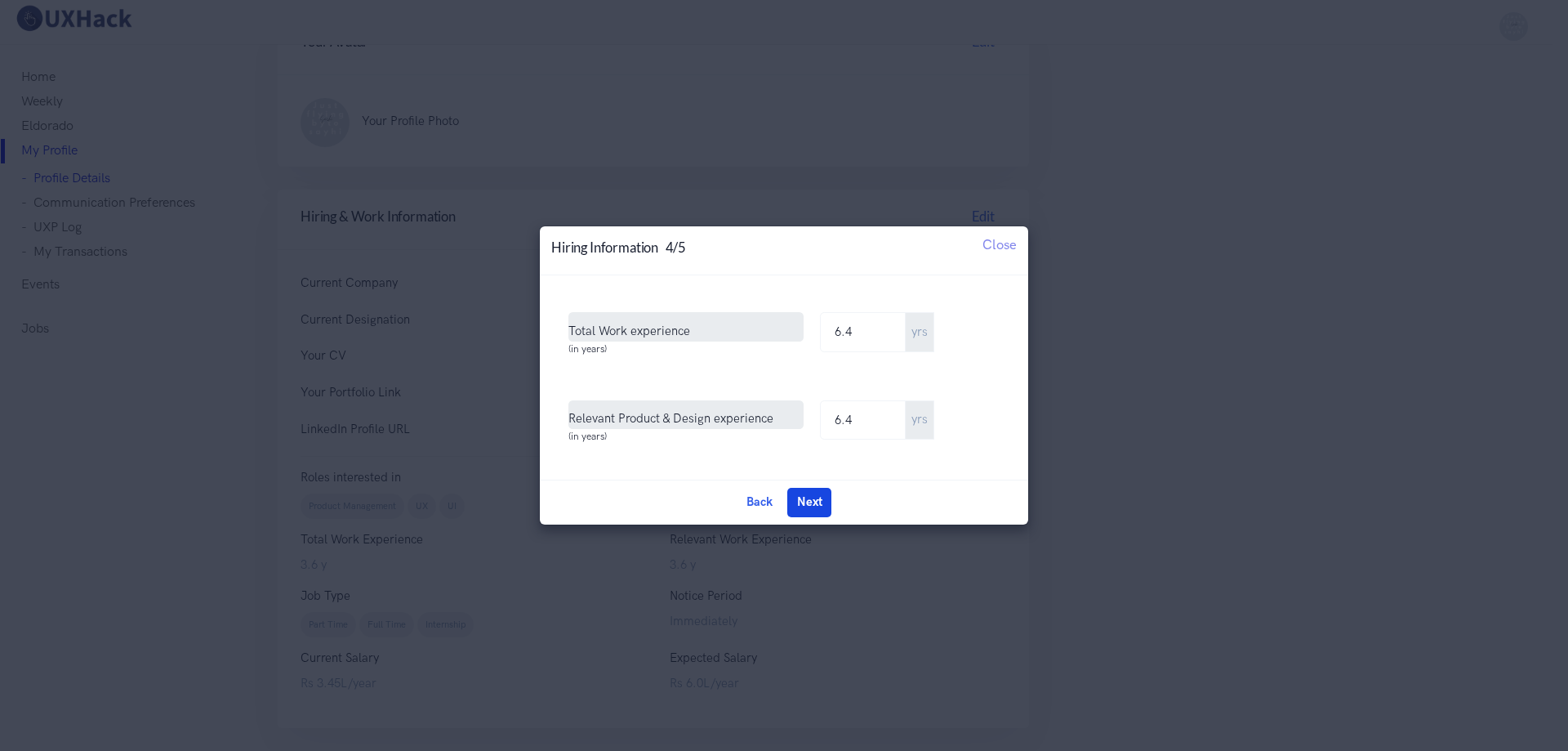
click at [834, 485] on div "Back Edit Next Done" at bounding box center [783, 501] width 488 height 44
click at [810, 506] on button "Next" at bounding box center [808, 503] width 44 height 30
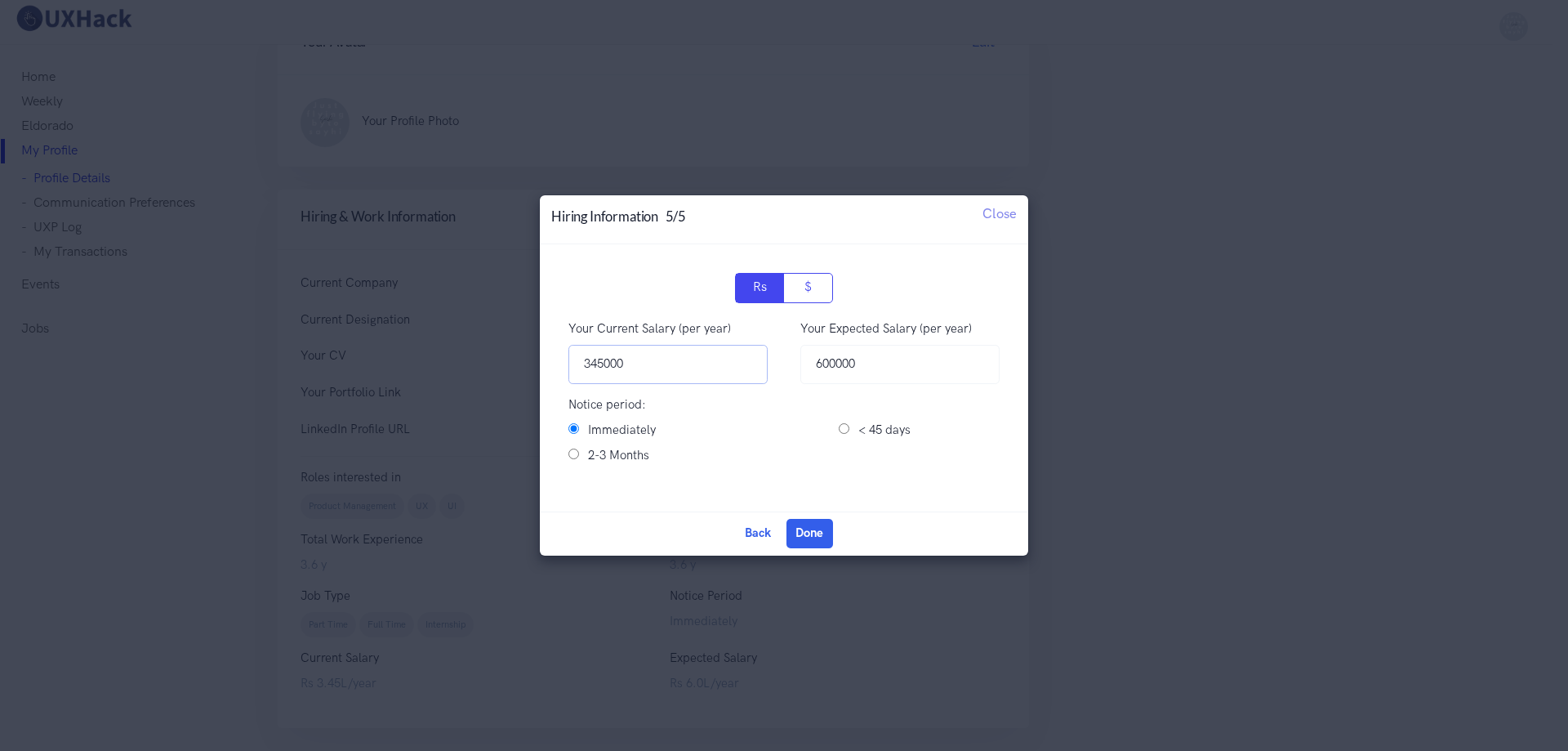
drag, startPoint x: 645, startPoint y: 360, endPoint x: 397, endPoint y: 341, distance: 248.7
click at [397, 341] on div "5 Hiring Information 5/5 Close Your CV Edit Sushmitha_Savanth.pdf Edit Upload C…" at bounding box center [784, 375] width 1568 height 751
type input "900000"
click at [858, 367] on input "600000" at bounding box center [900, 365] width 199 height 40
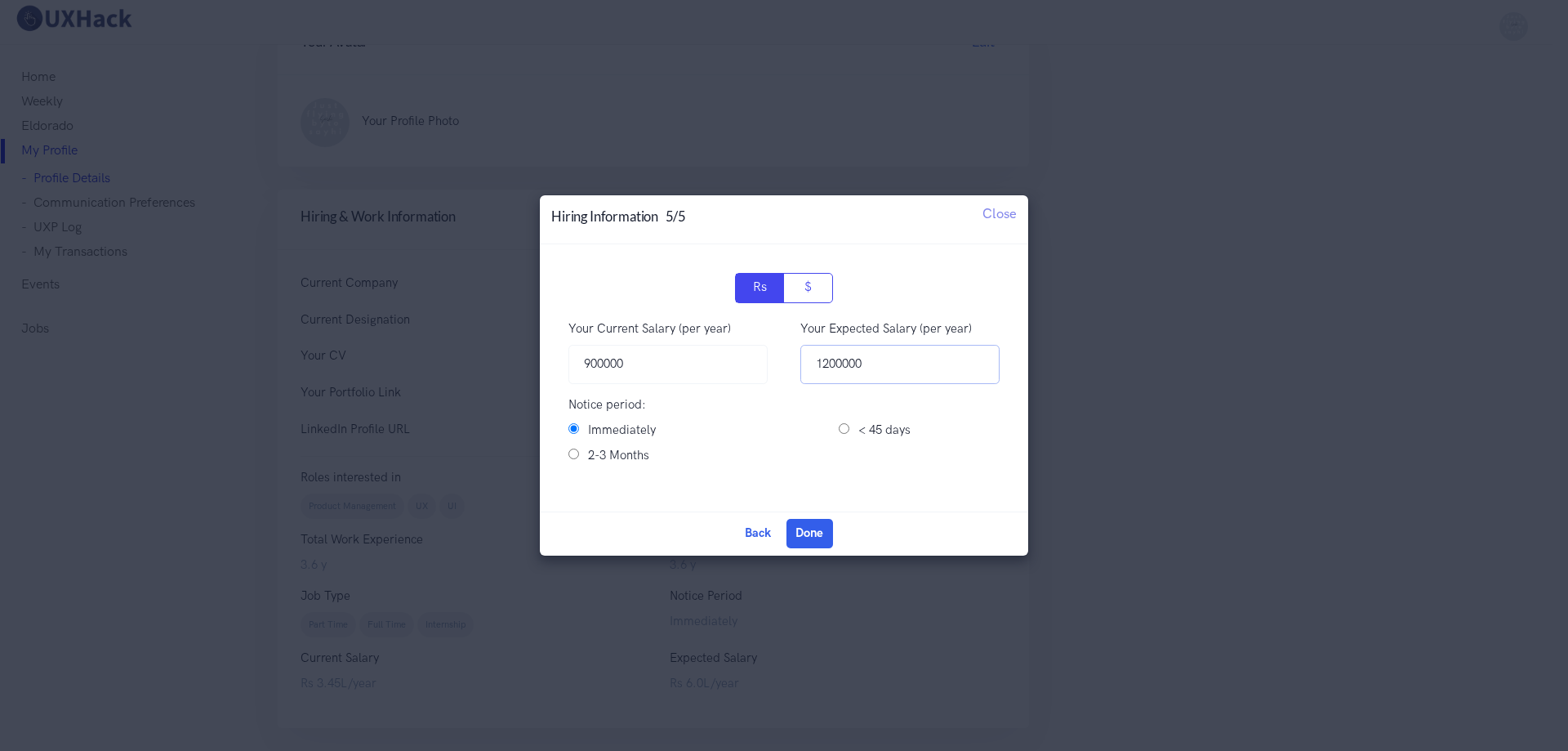
type input "1200000"
drag, startPoint x: 605, startPoint y: 462, endPoint x: 634, endPoint y: 468, distance: 29.6
click at [606, 462] on label "2-3 Months" at bounding box center [618, 455] width 61 height 20
click at [579, 459] on input "2-3 Months" at bounding box center [573, 453] width 10 height 10
radio input "true"
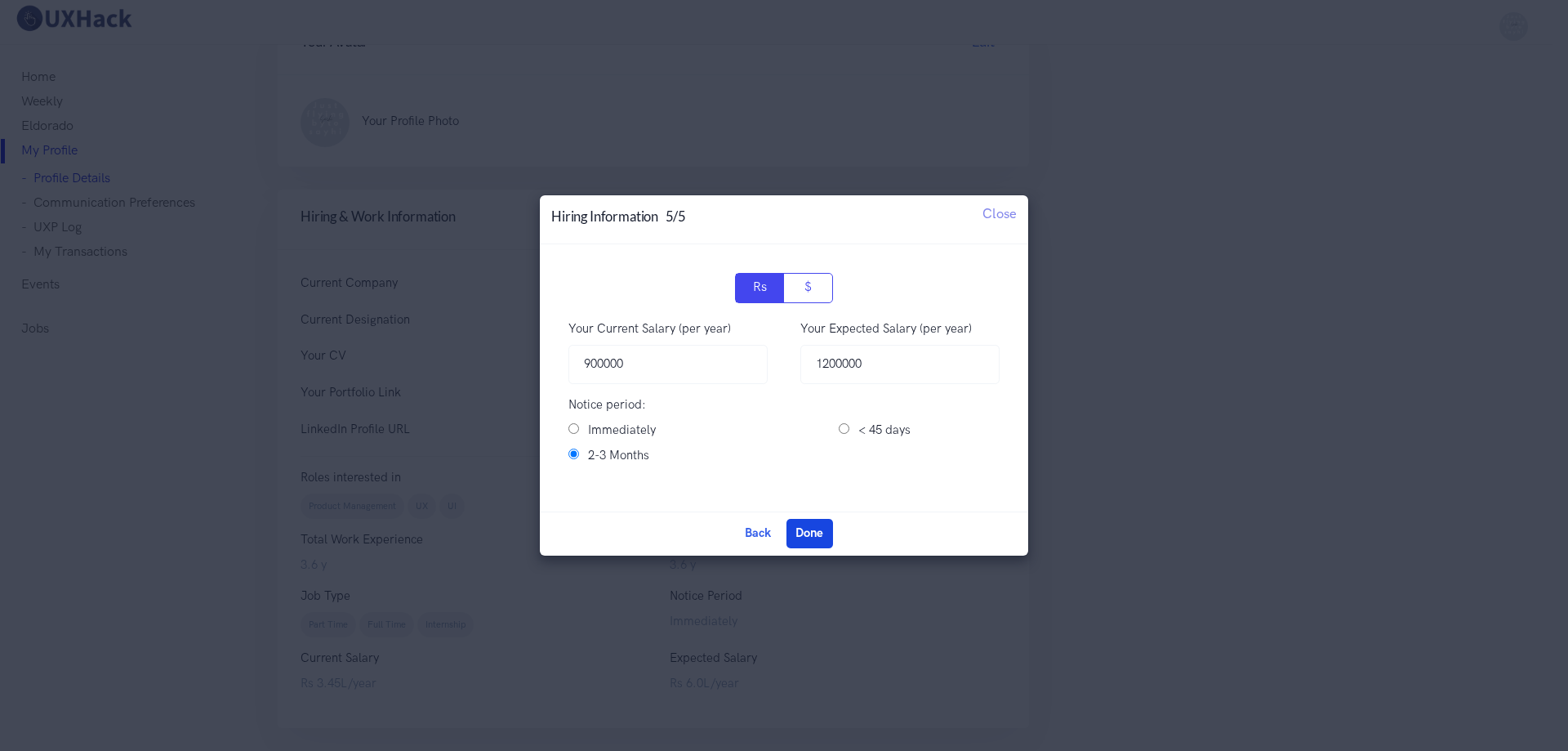
click at [810, 535] on button "Done" at bounding box center [810, 534] width 47 height 30
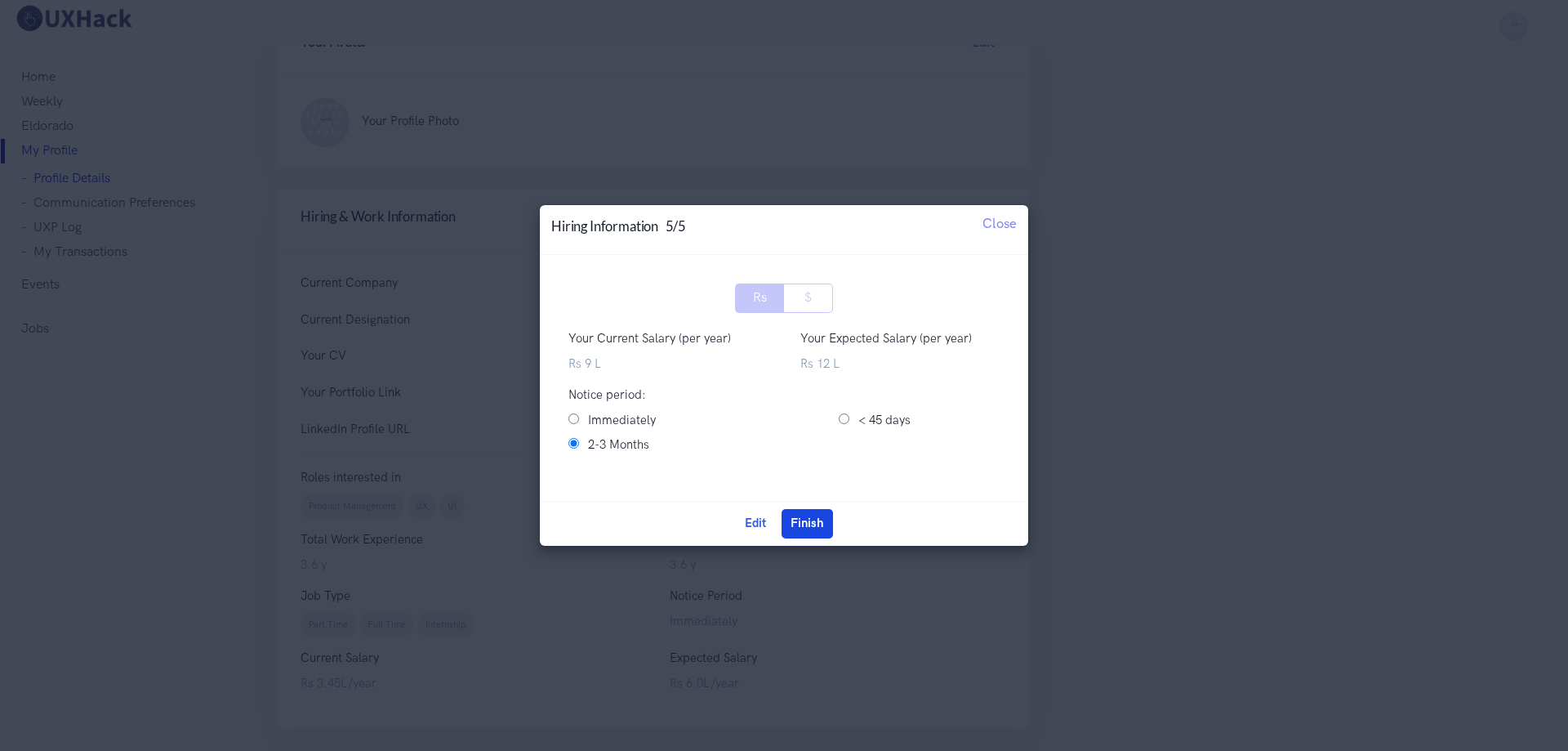
click at [830, 519] on button "Finish" at bounding box center [806, 524] width 51 height 30
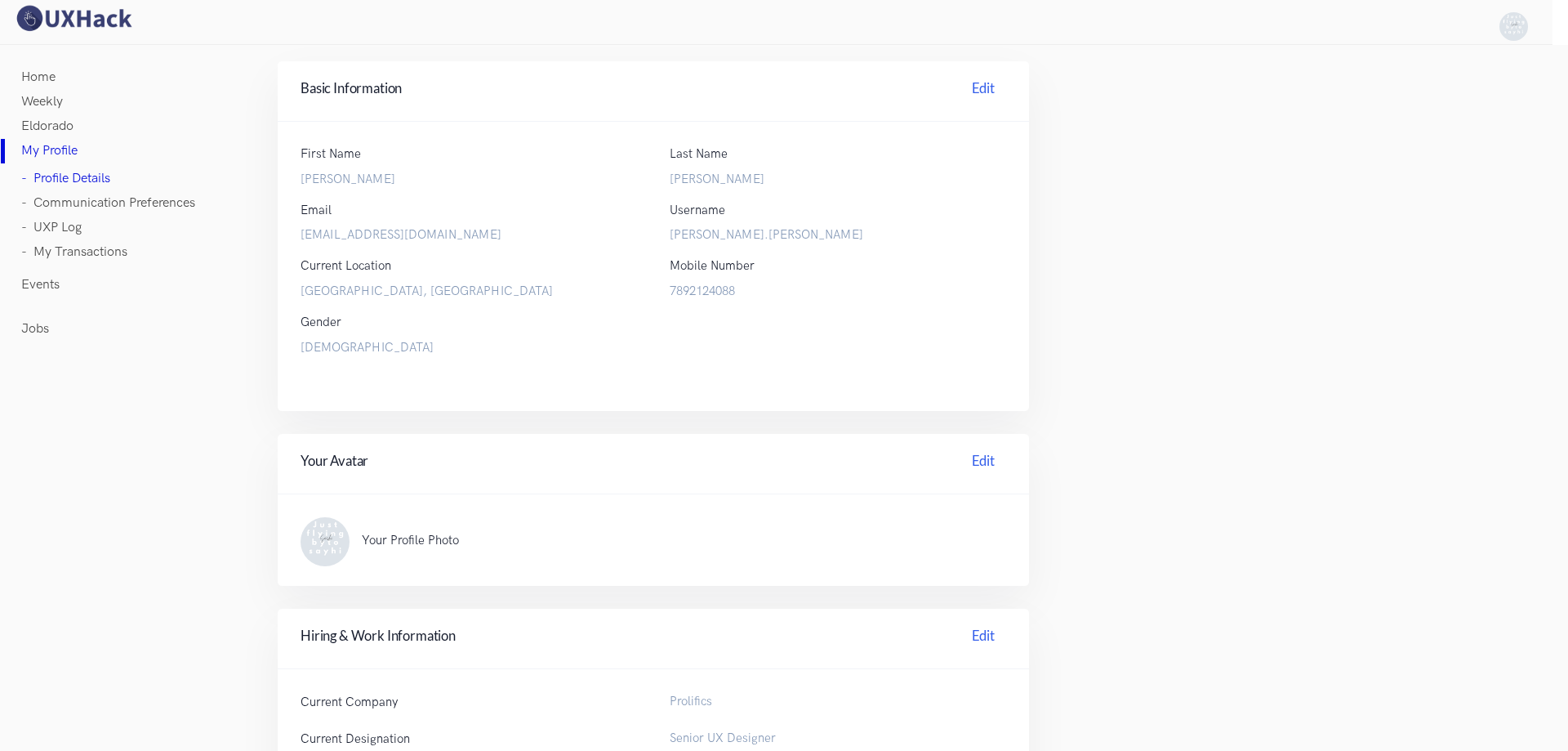
click at [60, 17] on img at bounding box center [73, 18] width 123 height 29
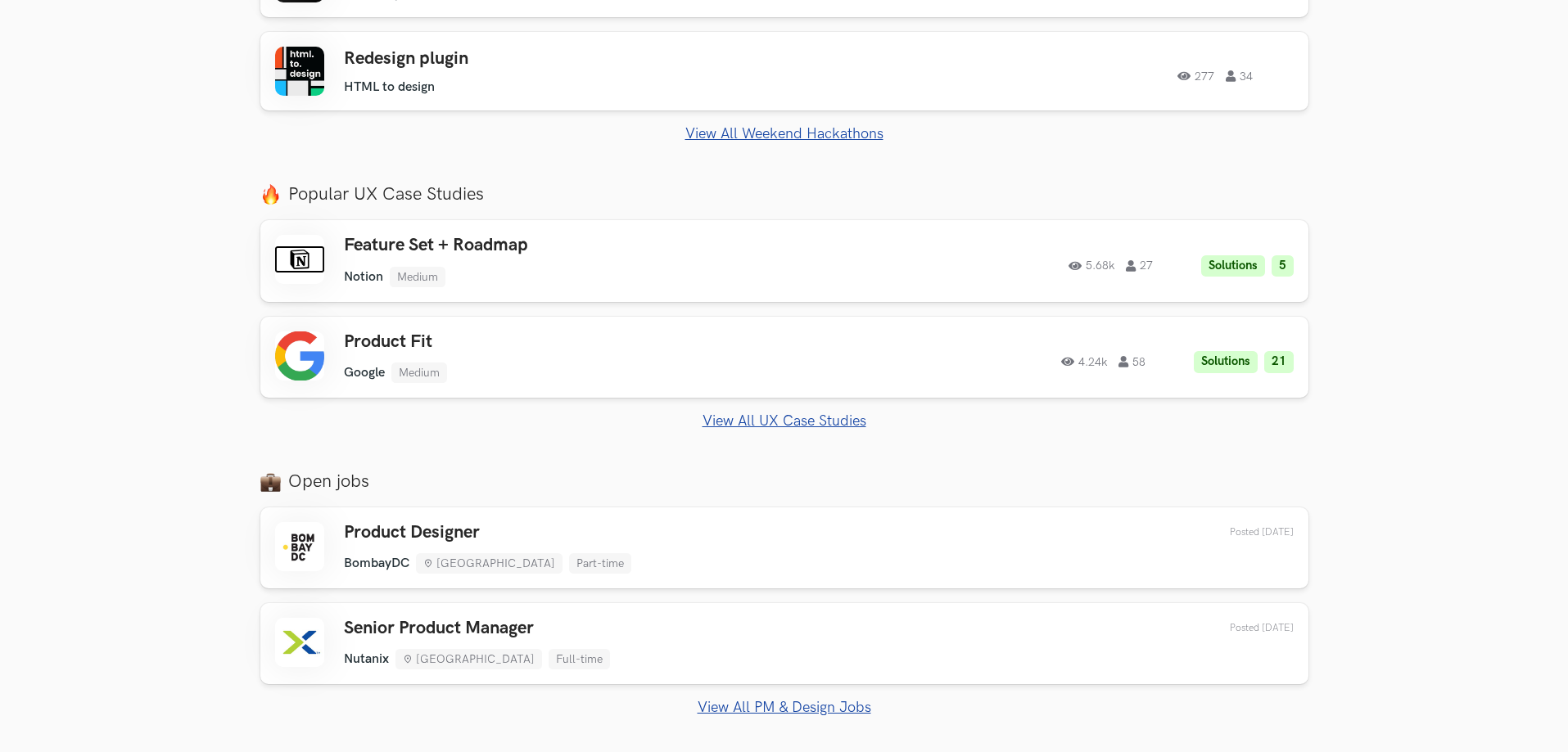
scroll to position [1064, 0]
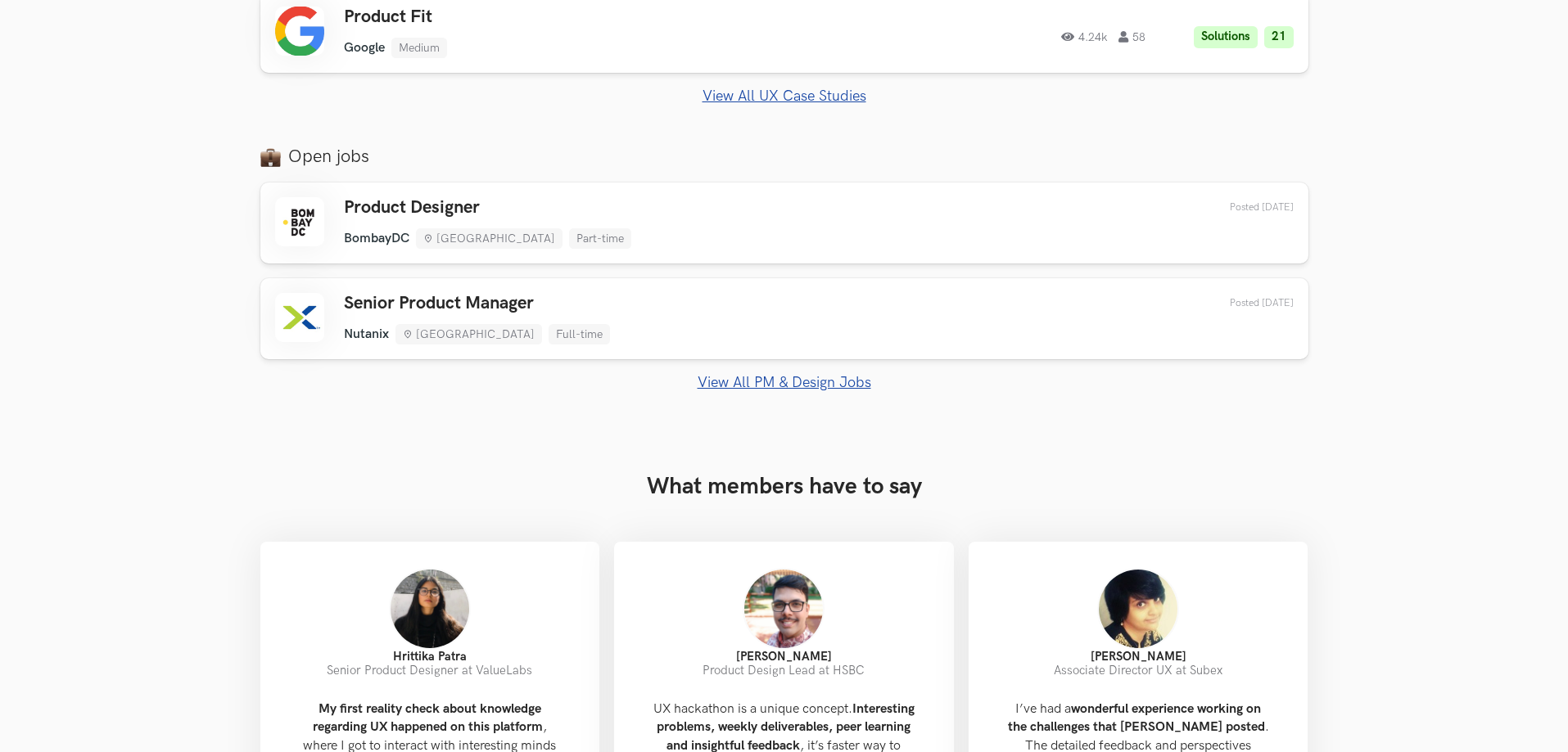
click at [756, 103] on link "View All UX Case Studies" at bounding box center [784, 96] width 1048 height 17
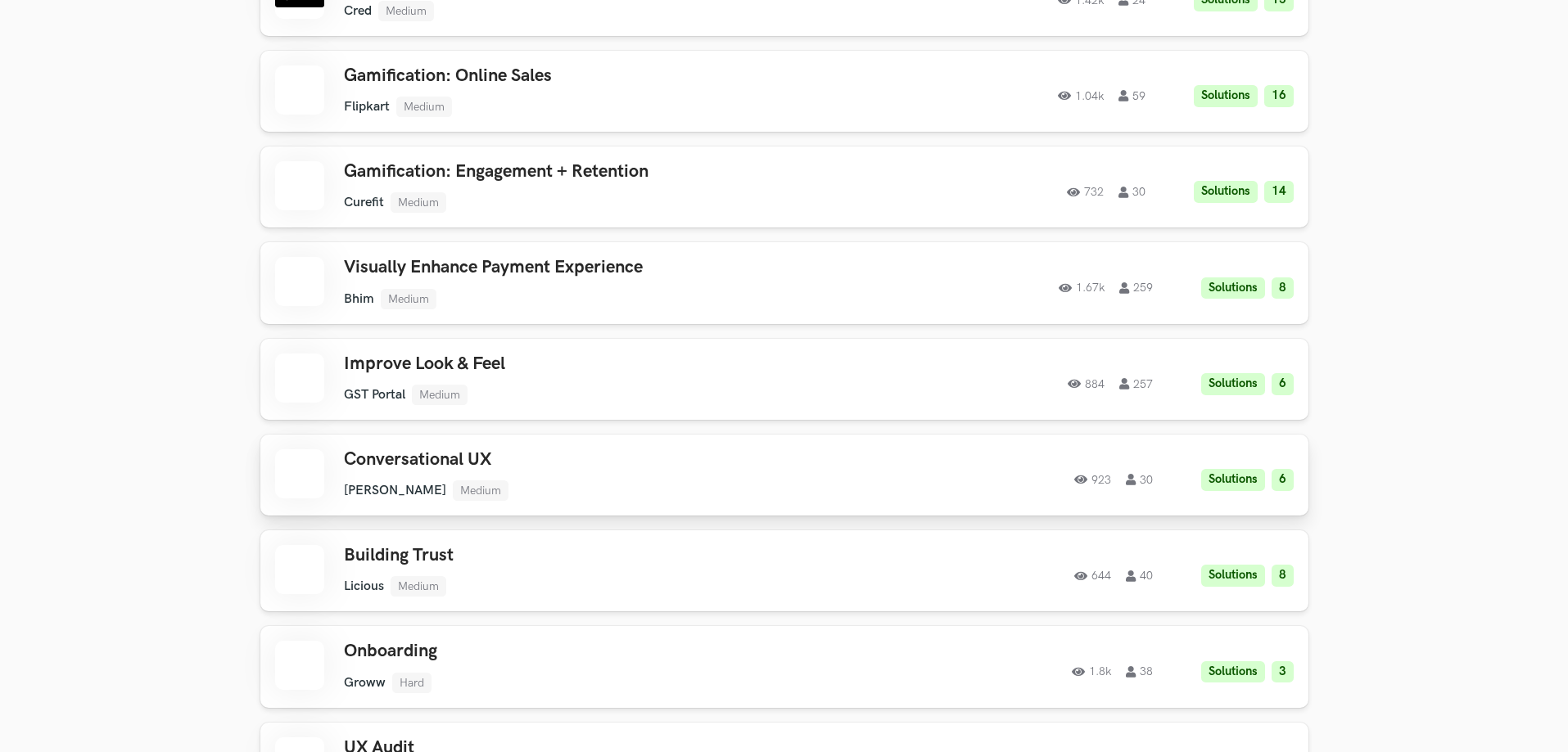
scroll to position [982, 0]
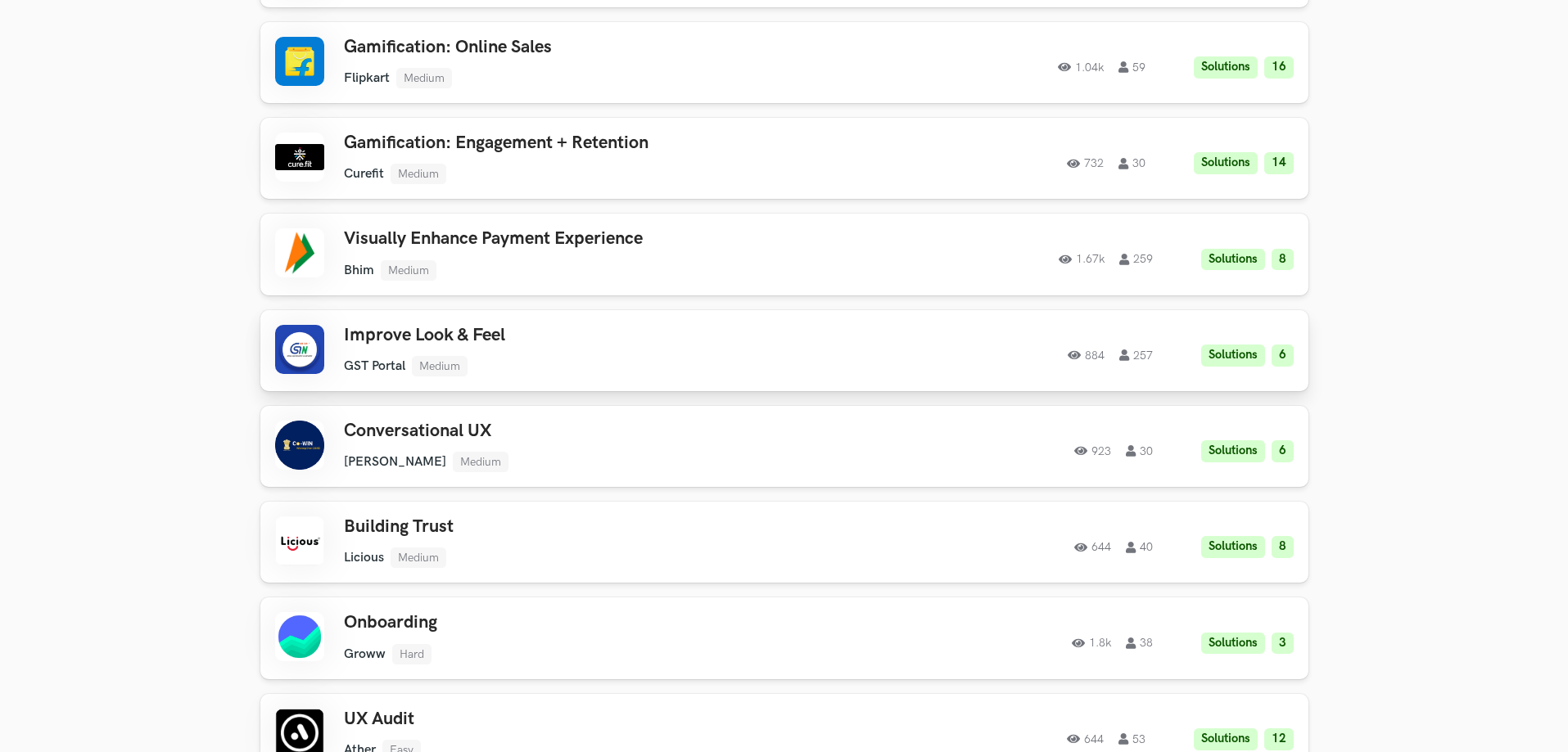
click at [1289, 359] on li "6" at bounding box center [1283, 356] width 22 height 22
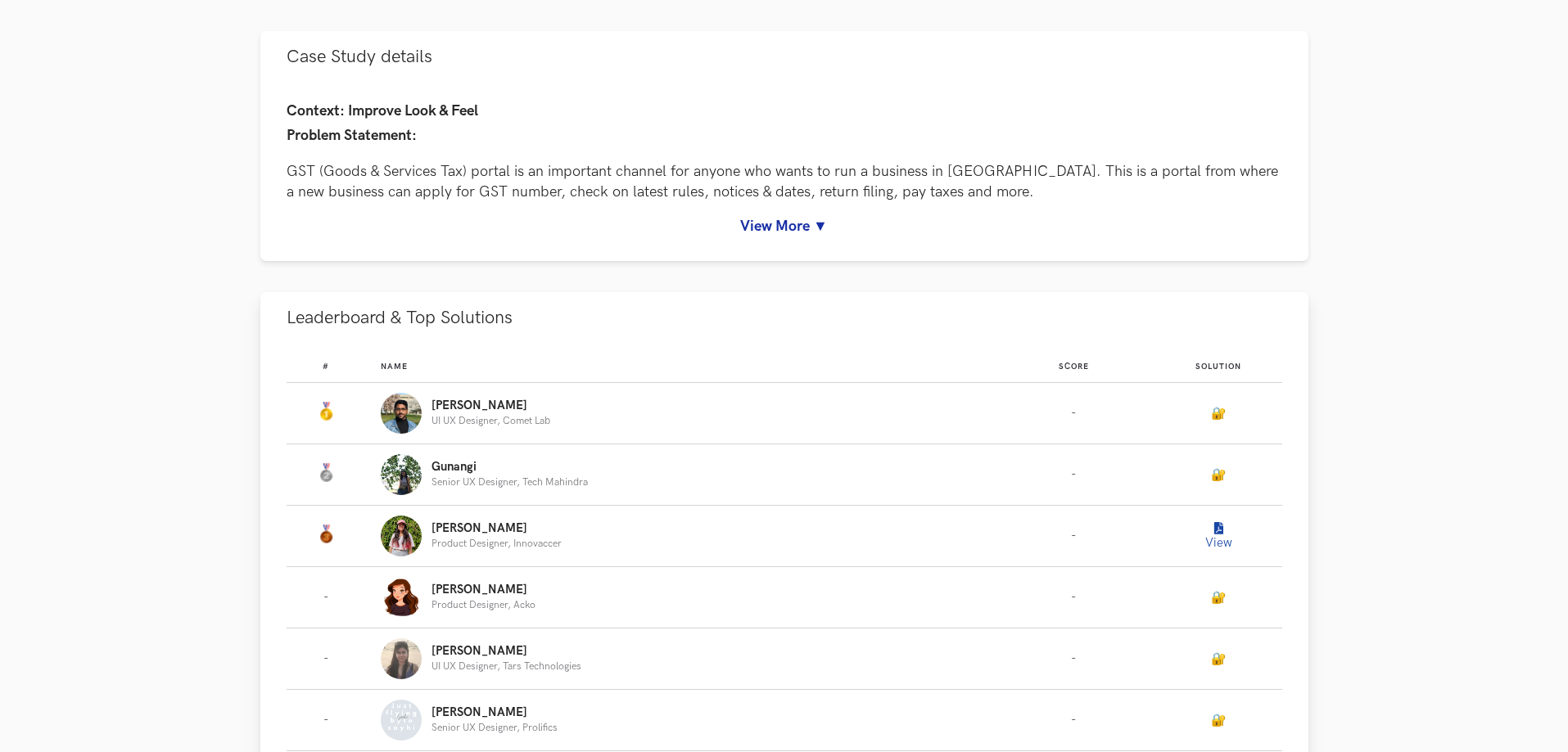
scroll to position [327, 0]
